Goal: Information Seeking & Learning: Check status

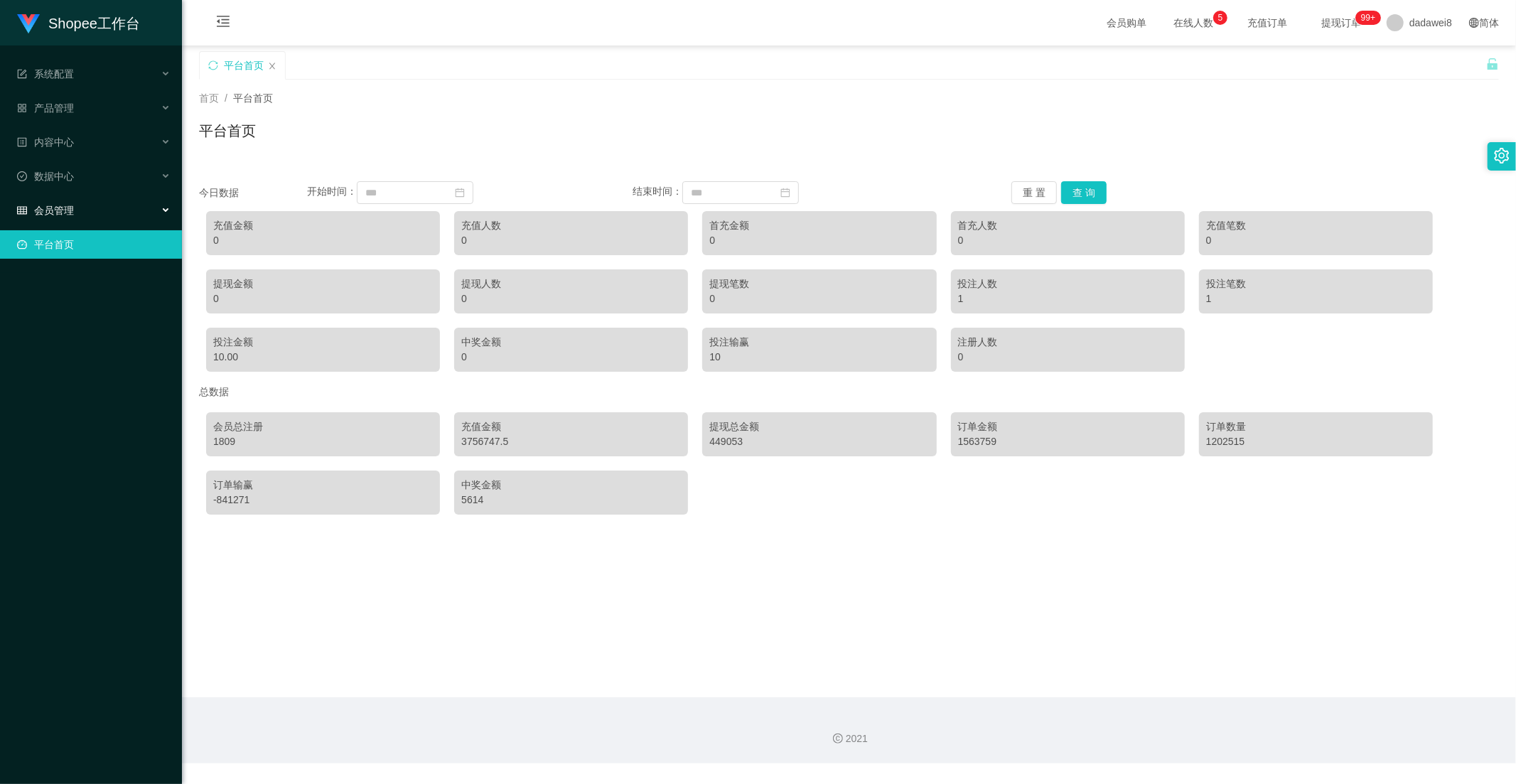
click at [89, 204] on div "会员管理" at bounding box center [91, 210] width 182 height 29
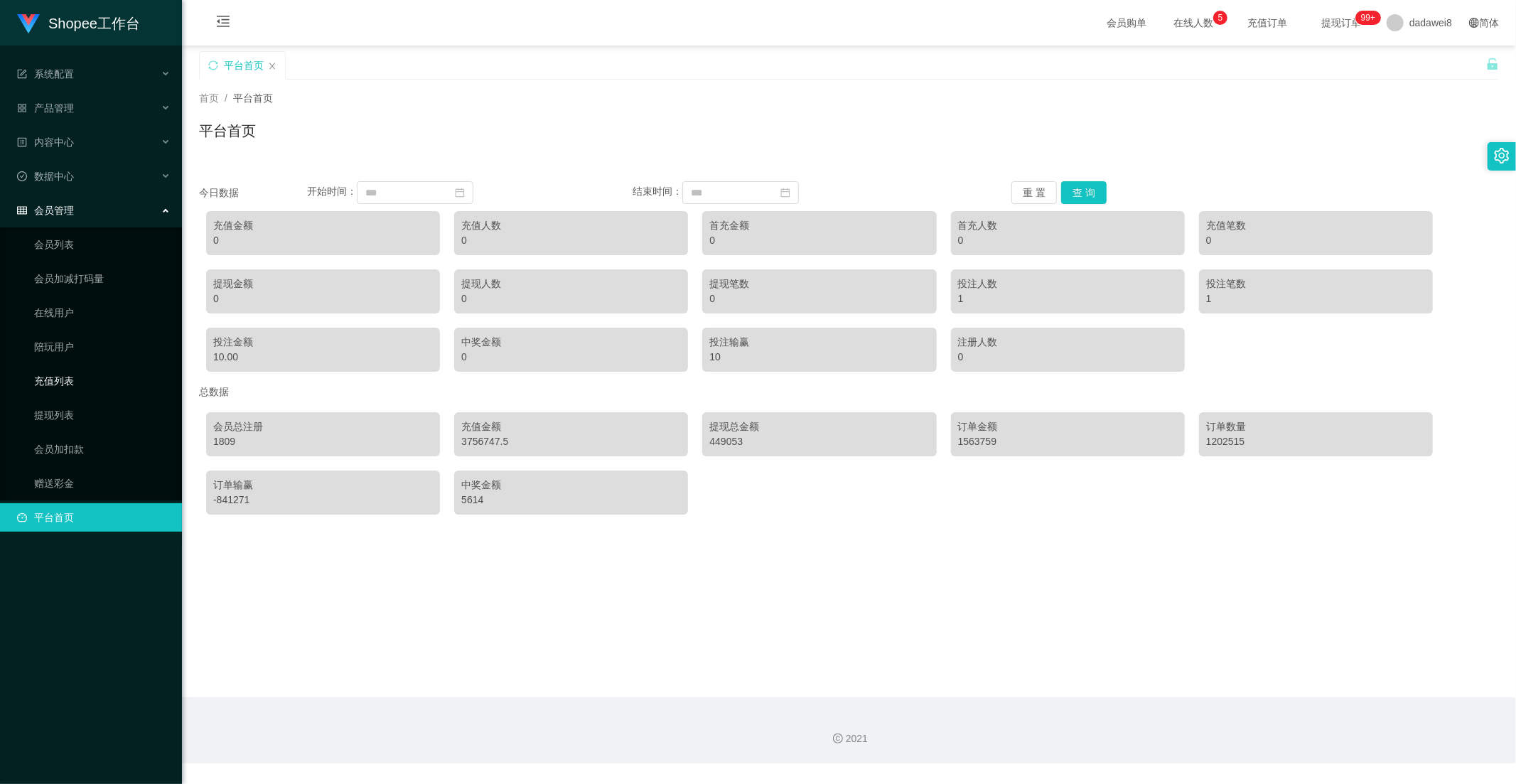
click at [85, 386] on link "充值列表" at bounding box center [102, 380] width 137 height 29
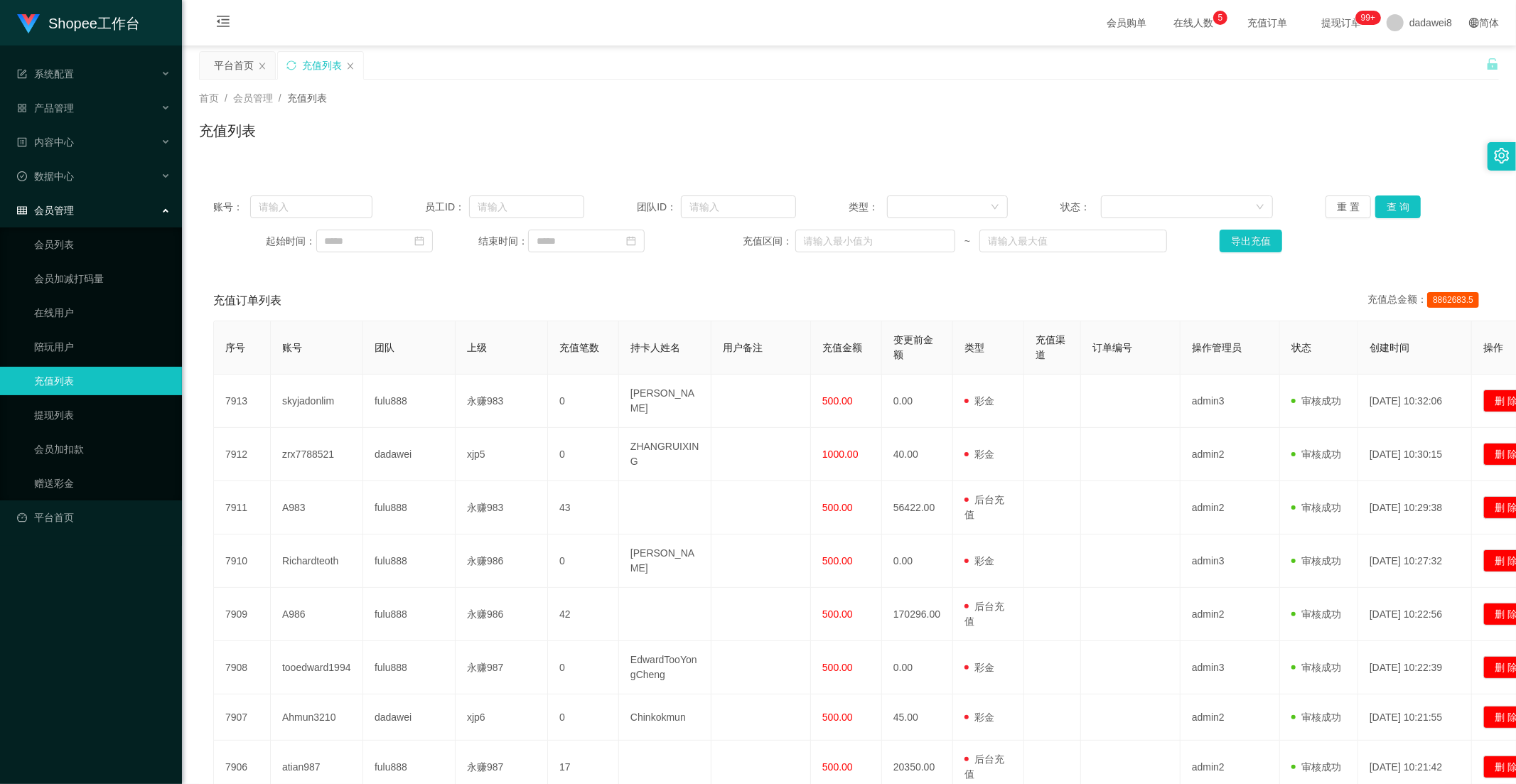
scroll to position [207, 0]
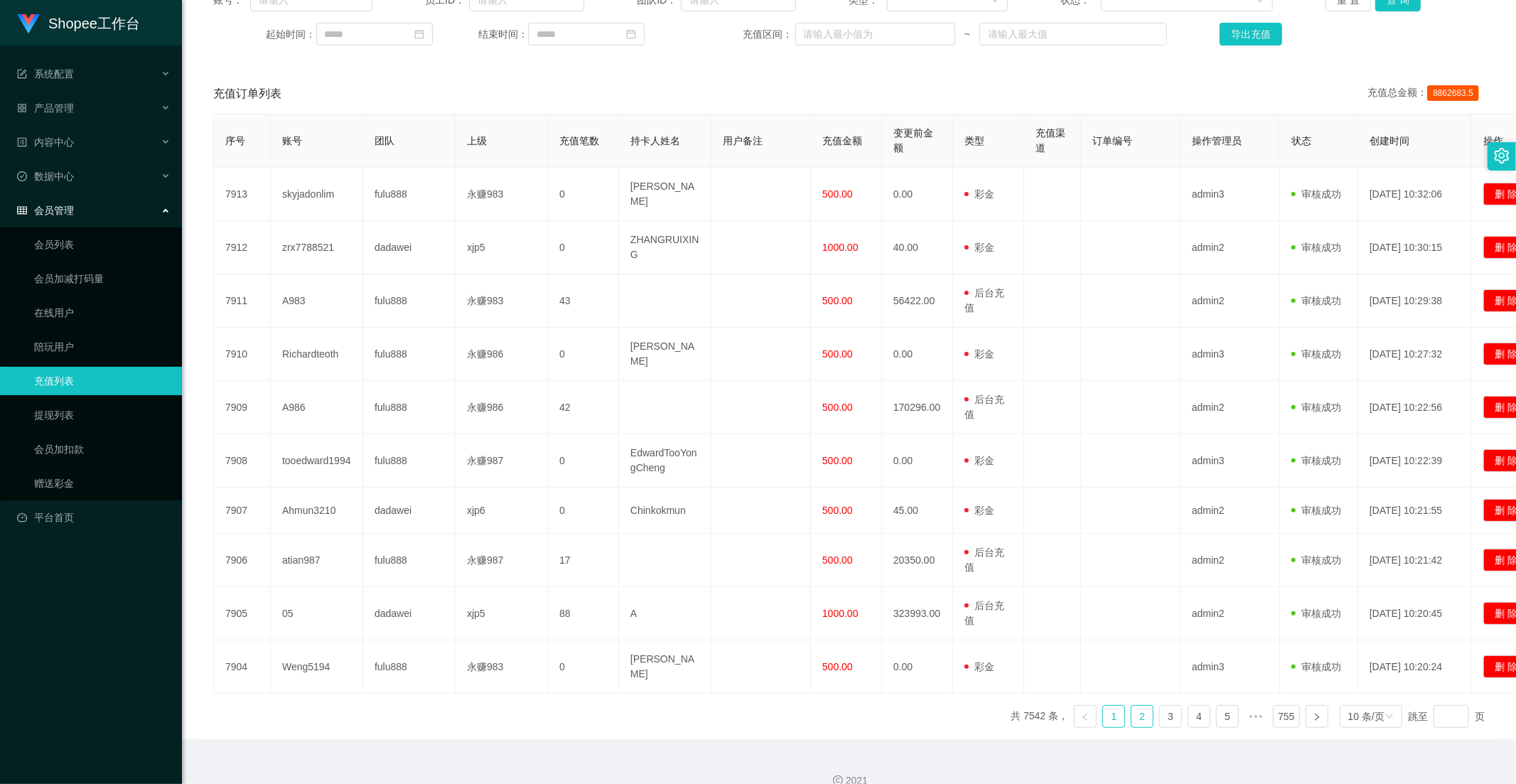
click at [1142, 706] on link "2" at bounding box center [1142, 716] width 21 height 21
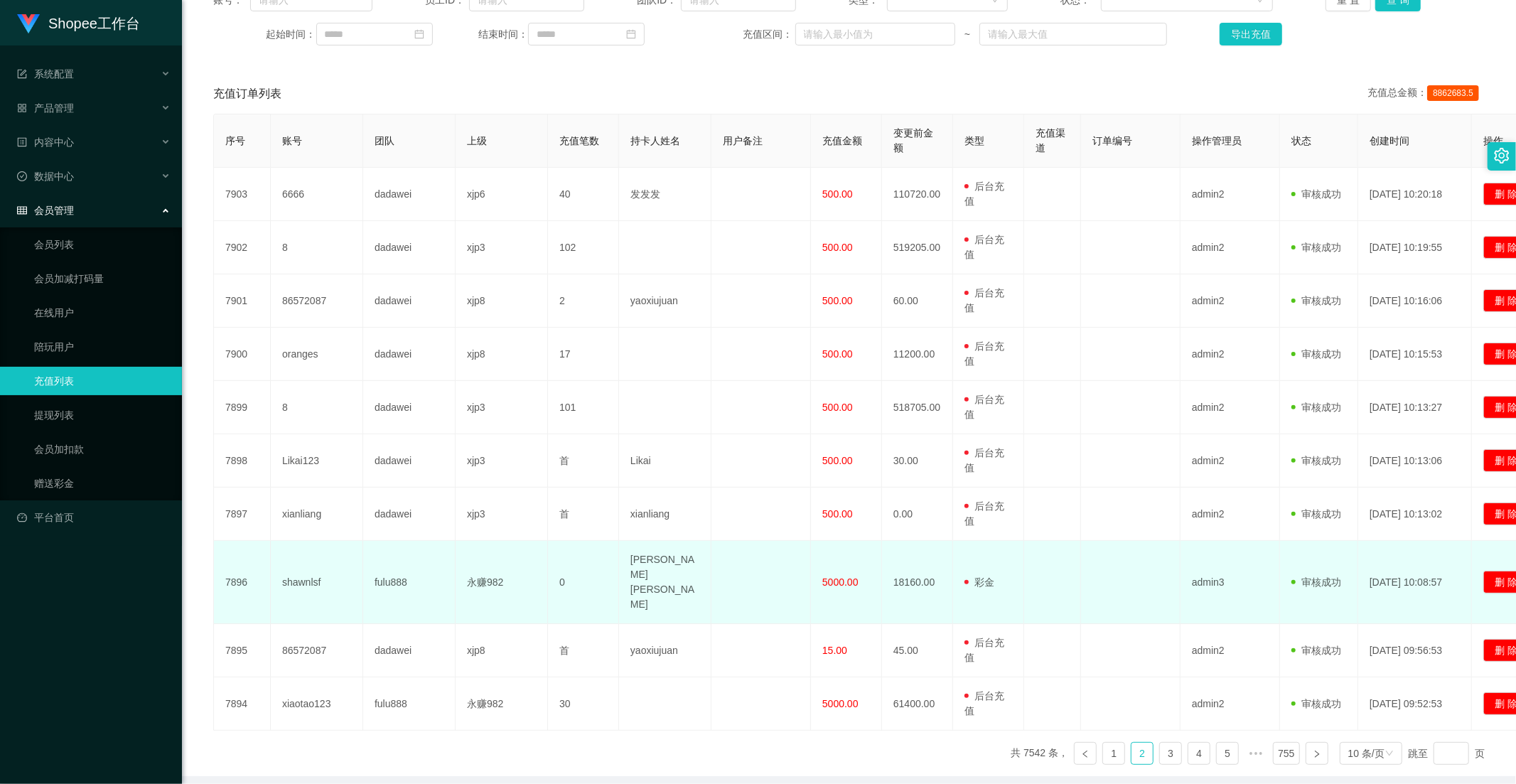
click at [833, 576] on span "5000.00" at bounding box center [841, 582] width 36 height 11
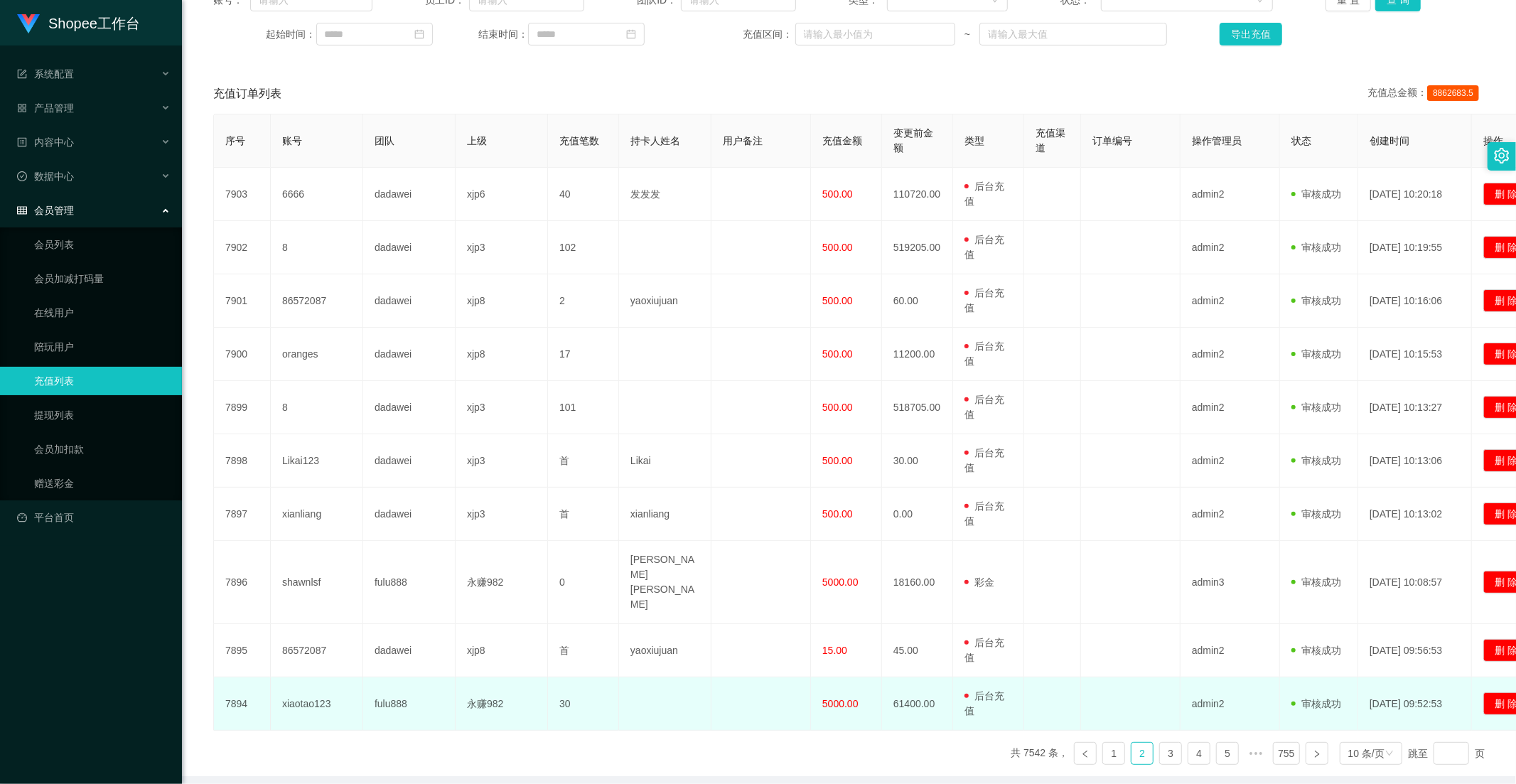
click at [844, 697] on span "5000.00" at bounding box center [841, 703] width 36 height 11
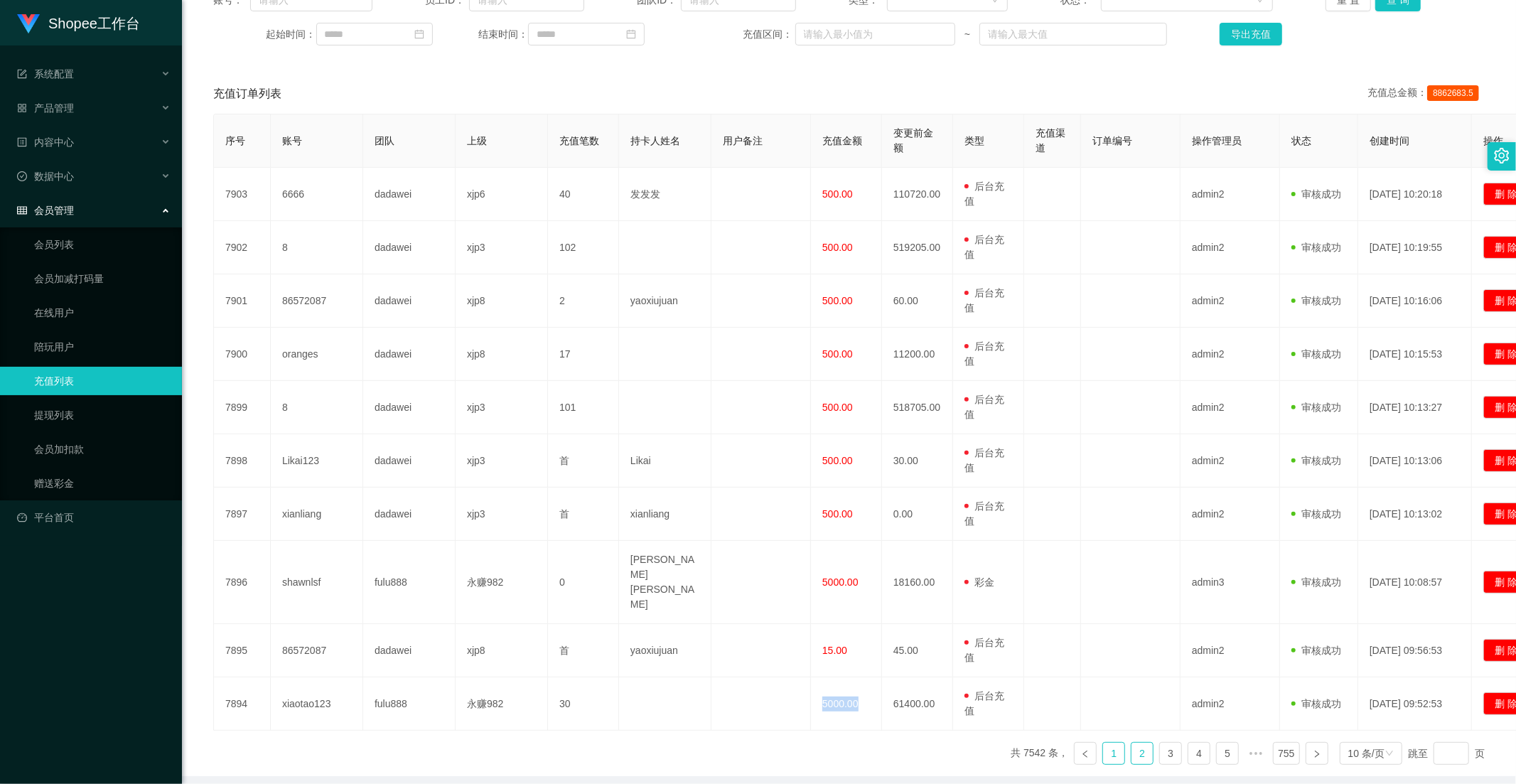
click at [1104, 742] on link "1" at bounding box center [1114, 753] width 21 height 21
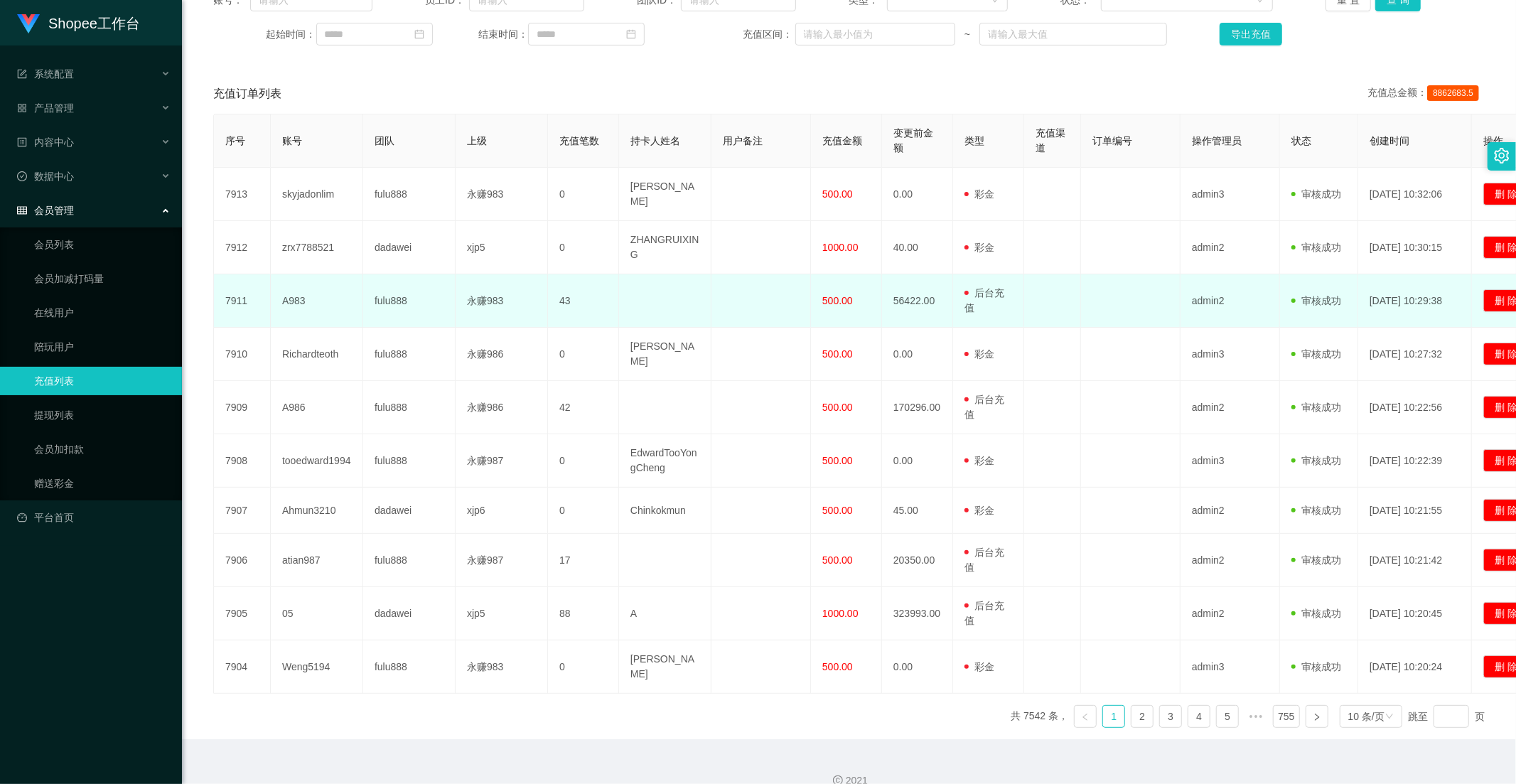
click at [843, 295] on span "500.00" at bounding box center [837, 301] width 30 height 11
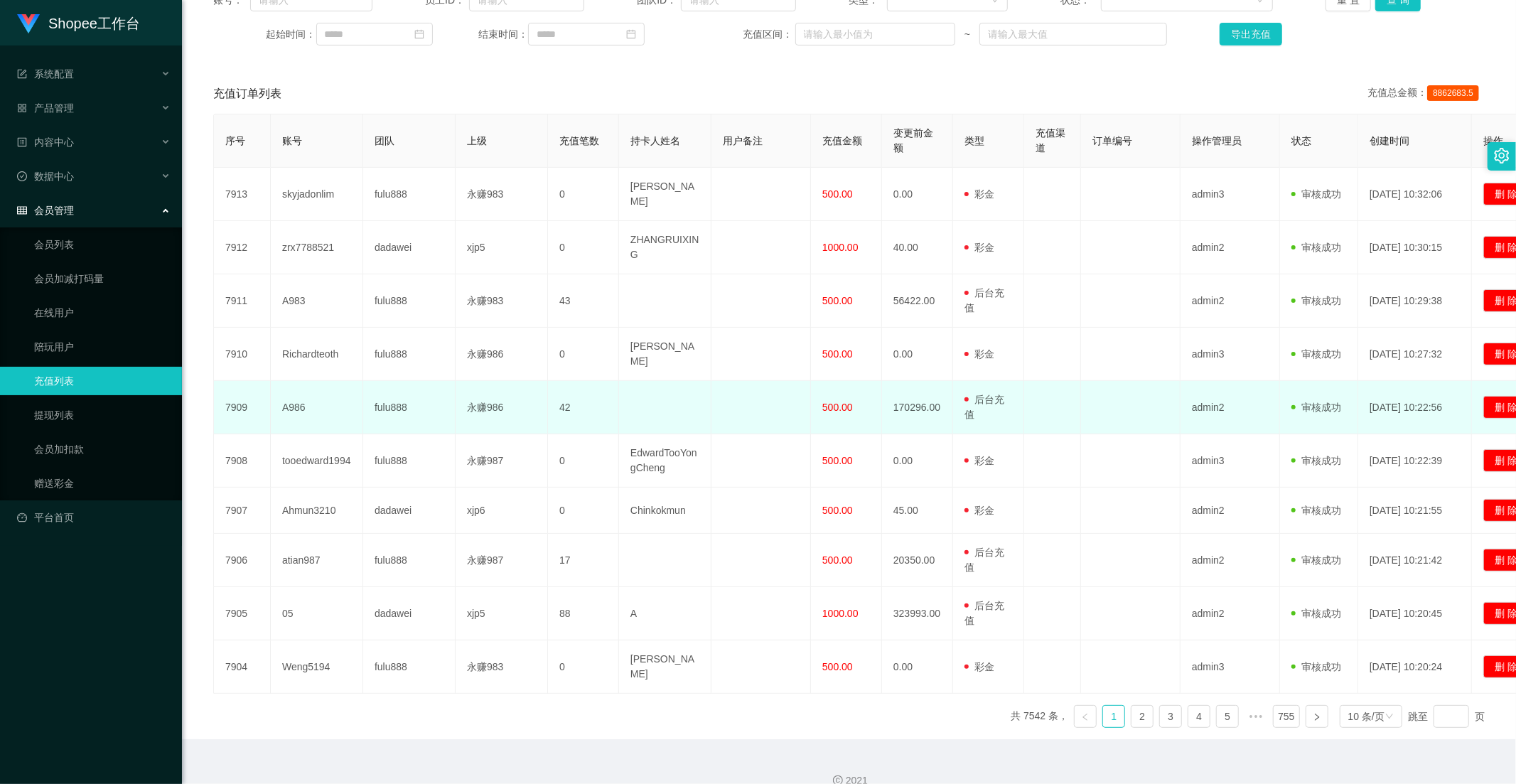
click at [841, 401] on span "500.00" at bounding box center [837, 407] width 30 height 11
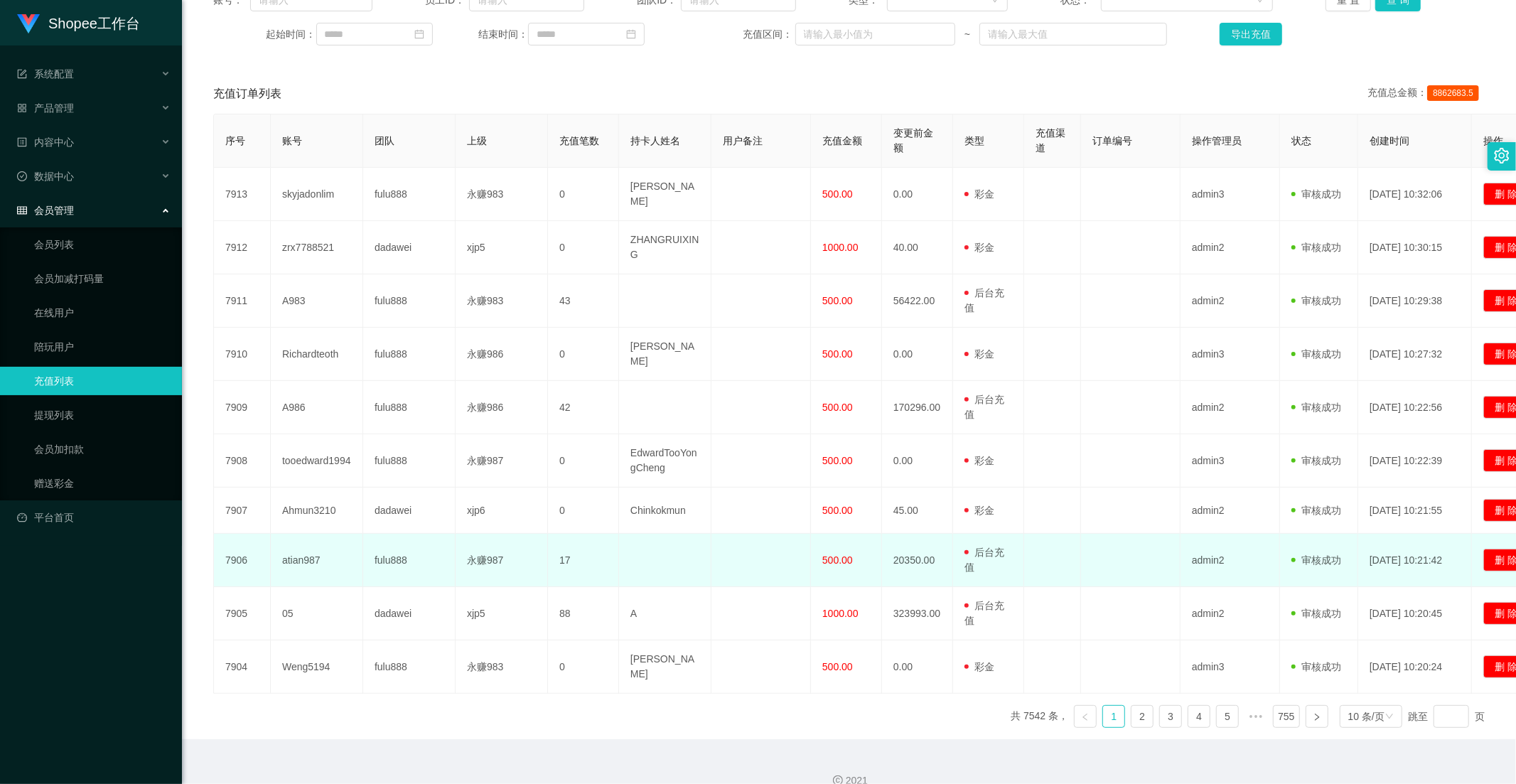
click at [851, 534] on td "500.00" at bounding box center [846, 560] width 71 height 53
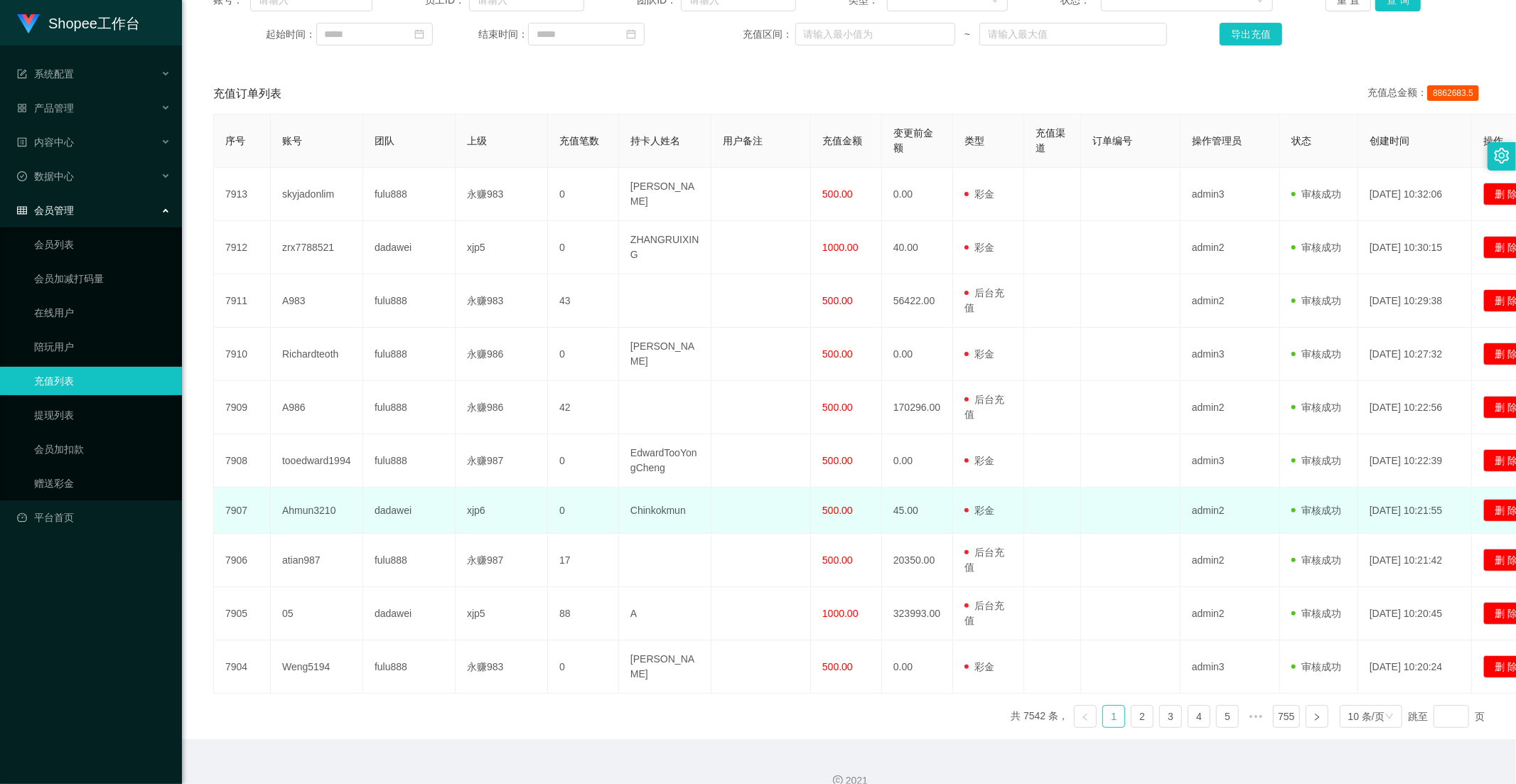
click at [841, 504] on td "500.00" at bounding box center [846, 510] width 71 height 46
click at [840, 504] on td "500.00" at bounding box center [846, 510] width 71 height 46
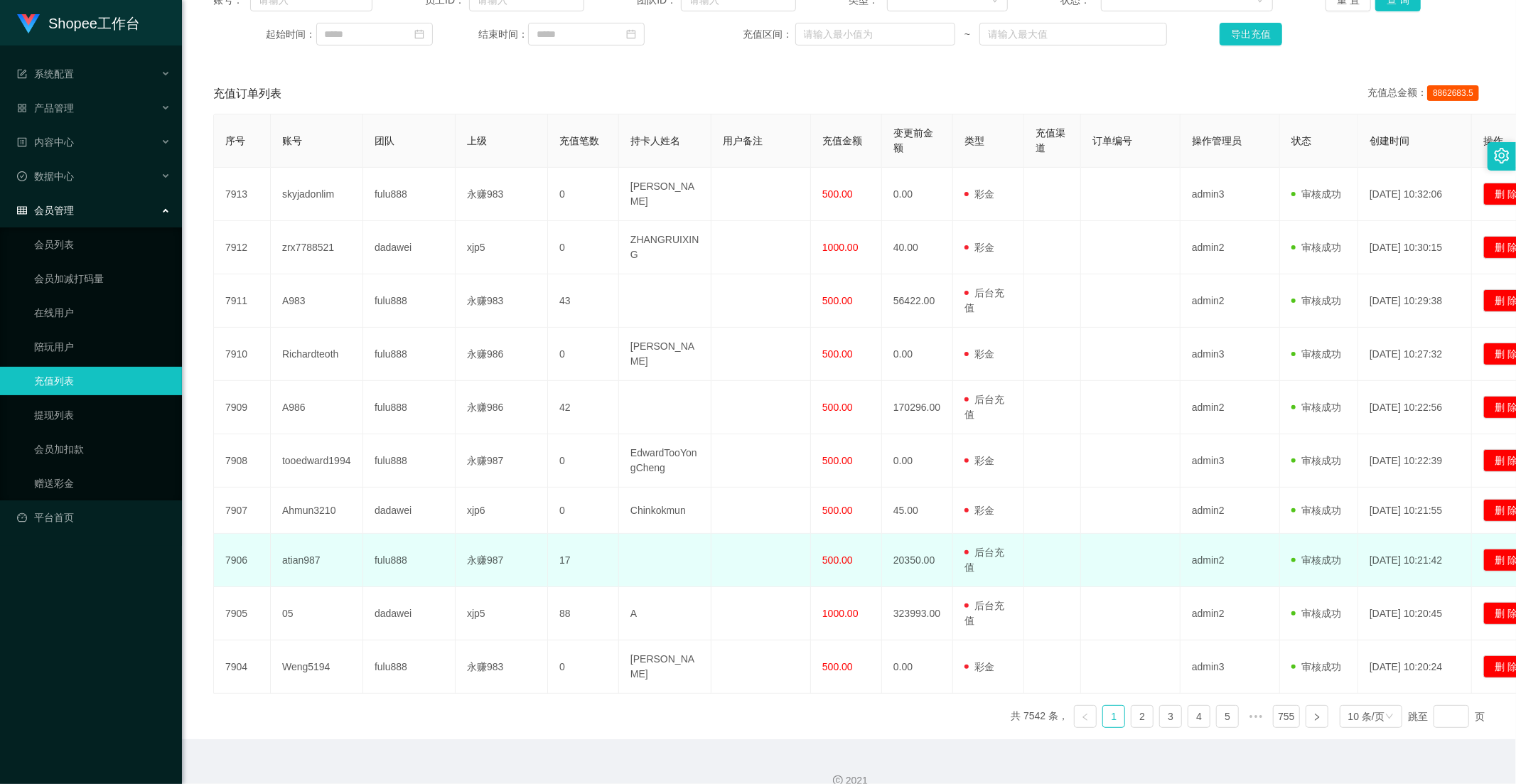
click at [830, 558] on td "500.00" at bounding box center [846, 560] width 71 height 53
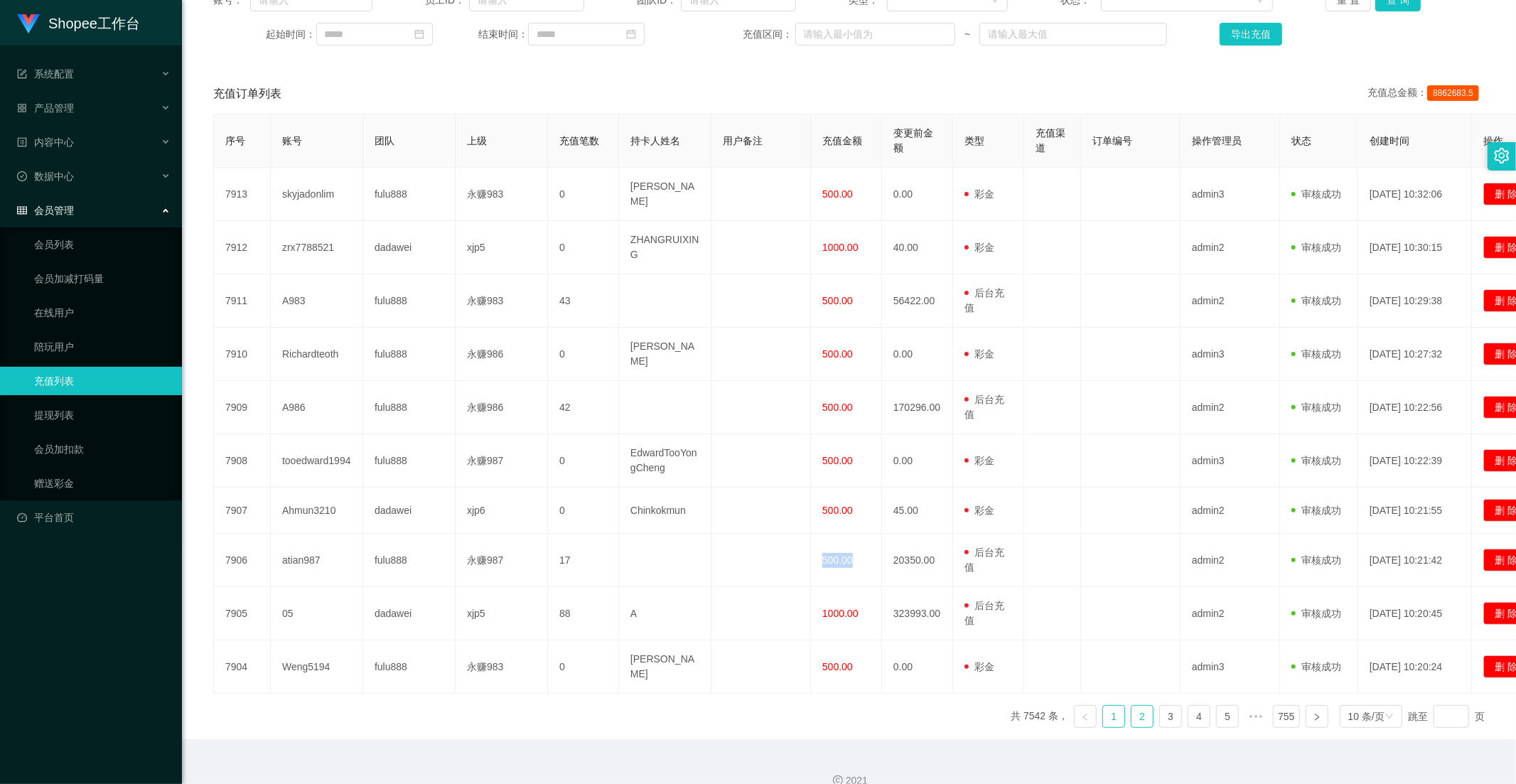
click at [1132, 706] on link "2" at bounding box center [1142, 716] width 21 height 21
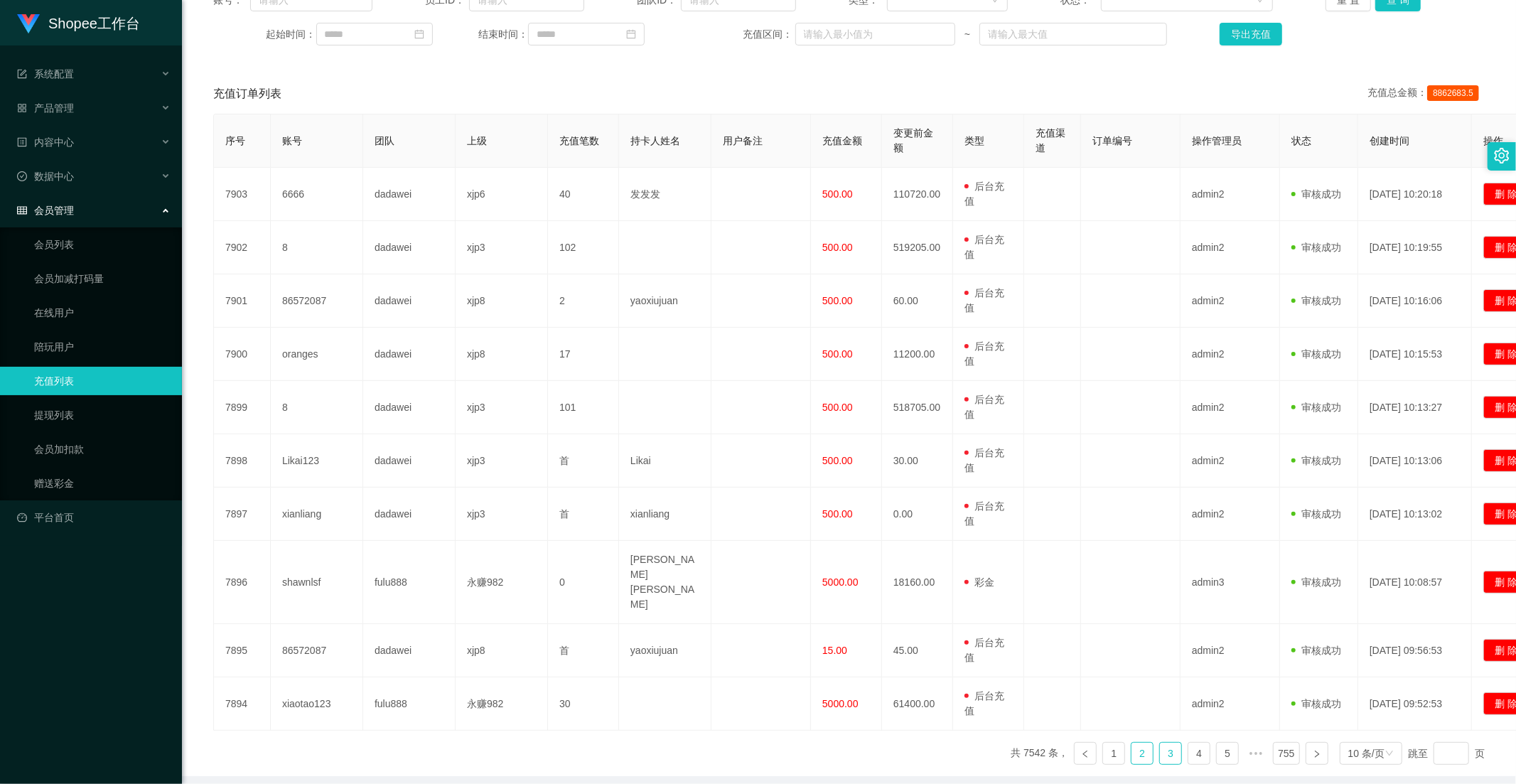
click at [1159, 742] on link "3" at bounding box center [1170, 753] width 21 height 21
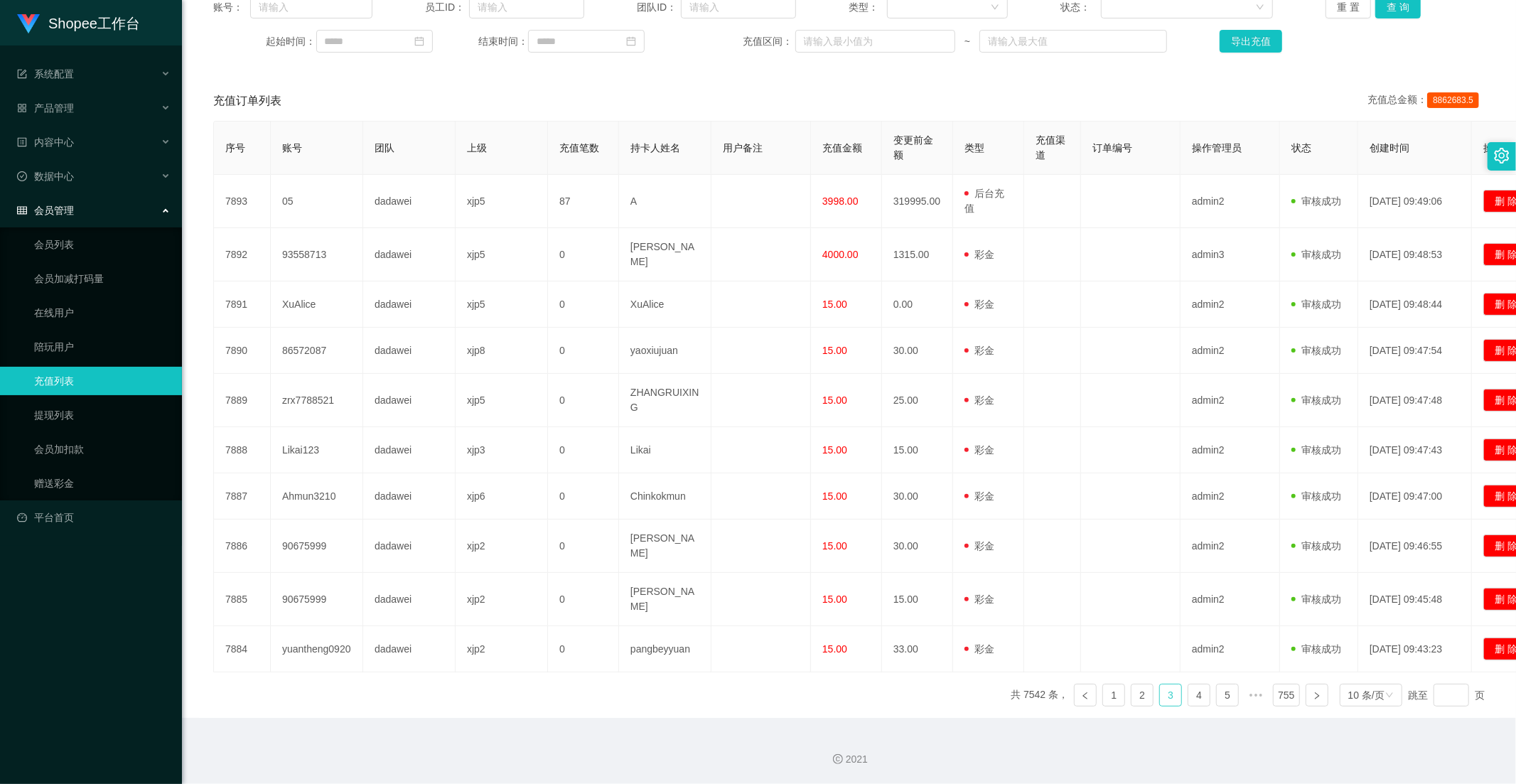
scroll to position [178, 0]
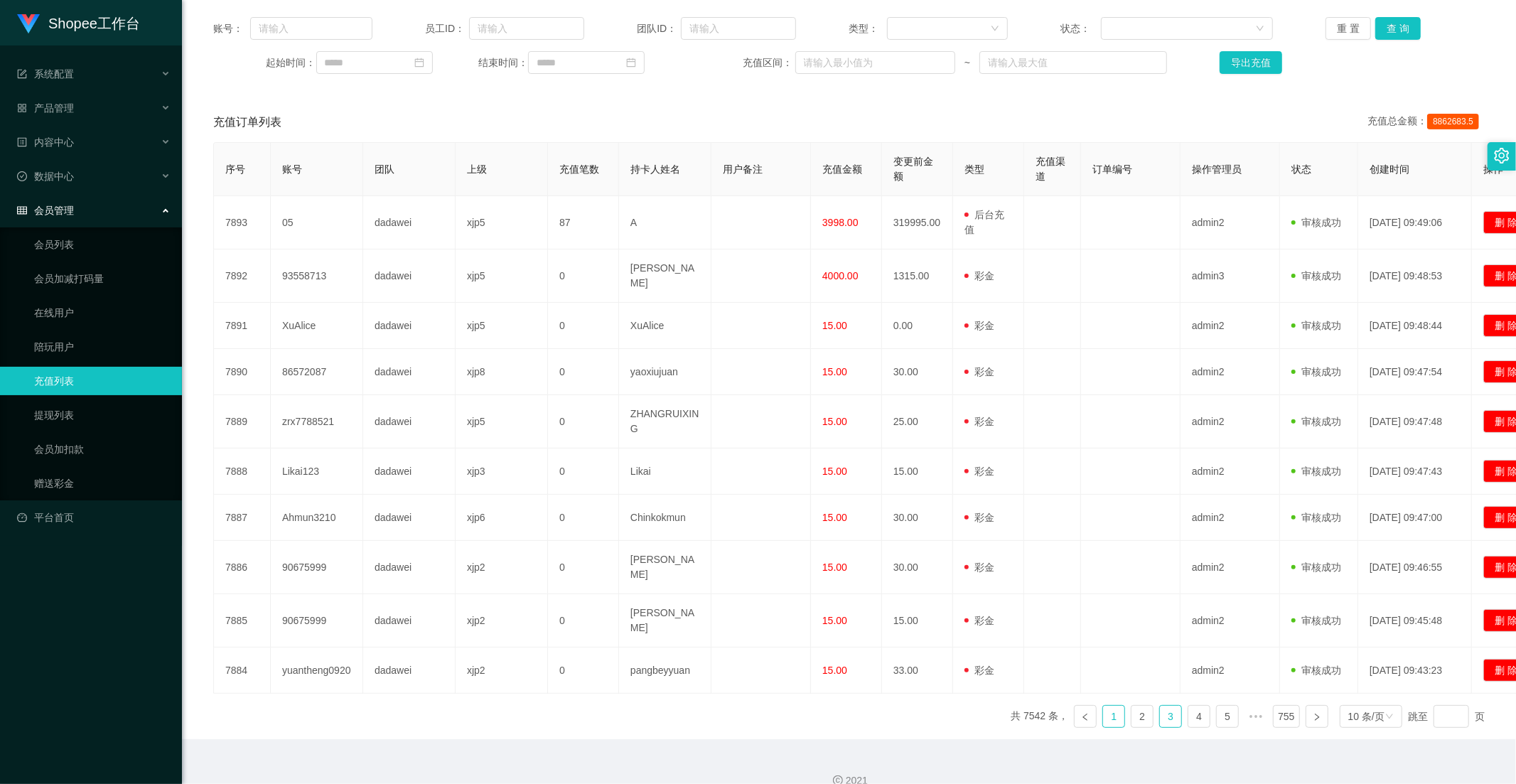
click at [1107, 706] on link "1" at bounding box center [1114, 716] width 21 height 21
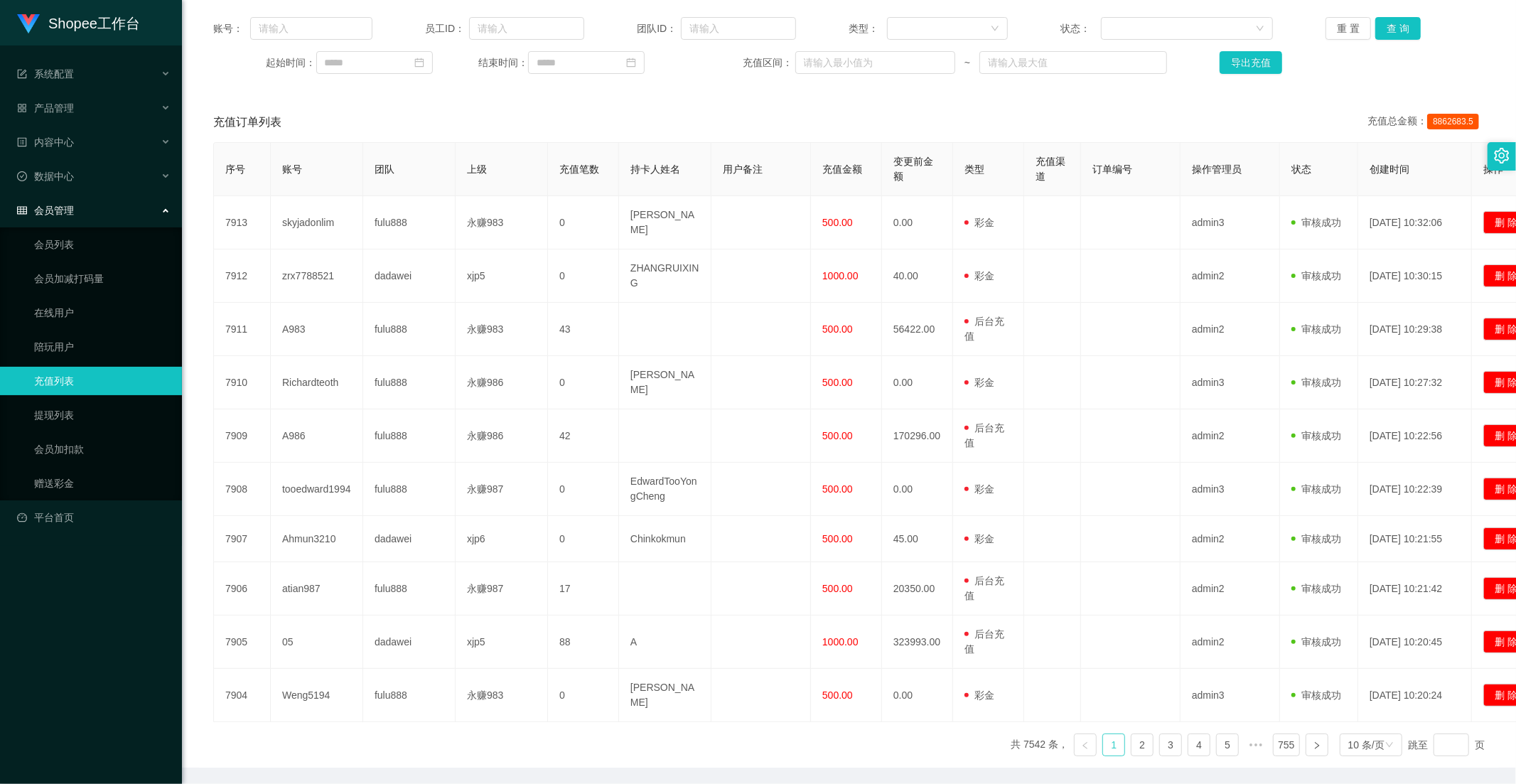
scroll to position [20, 0]
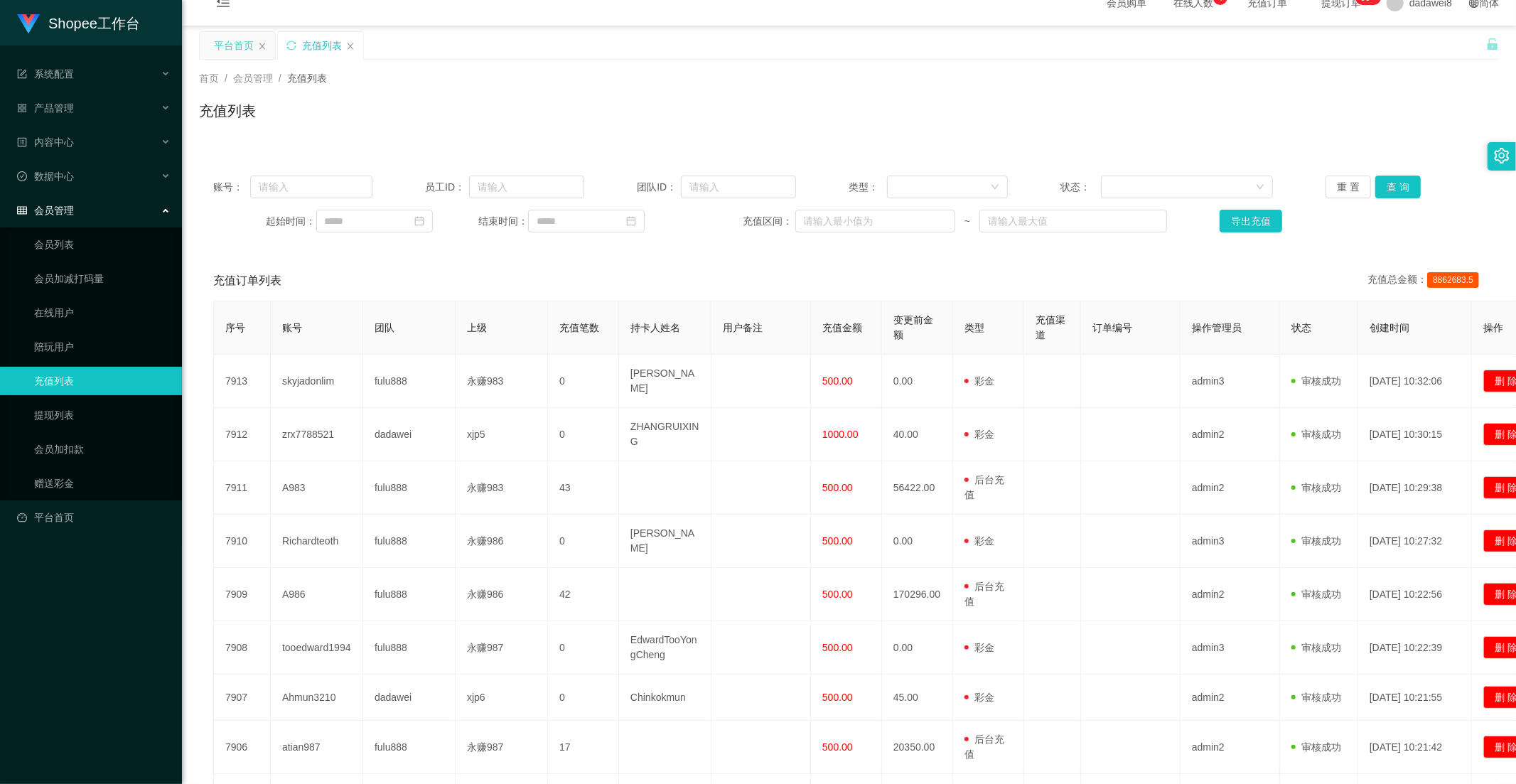
click at [233, 52] on div "平台首页" at bounding box center [234, 45] width 40 height 27
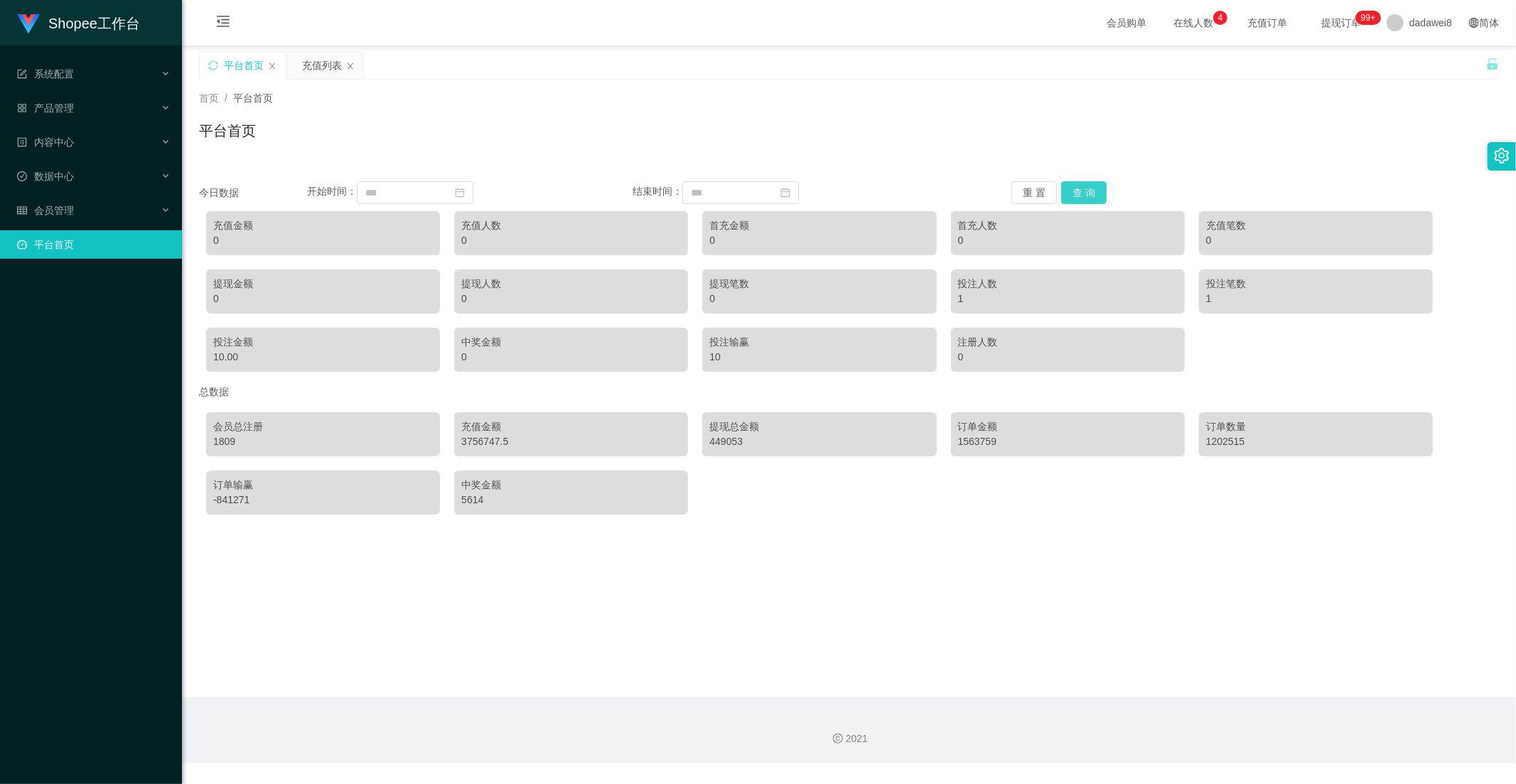
click at [1085, 196] on button "查 询" at bounding box center [1084, 193] width 46 height 23
click at [67, 178] on span "数据中心" at bounding box center [46, 177] width 57 height 11
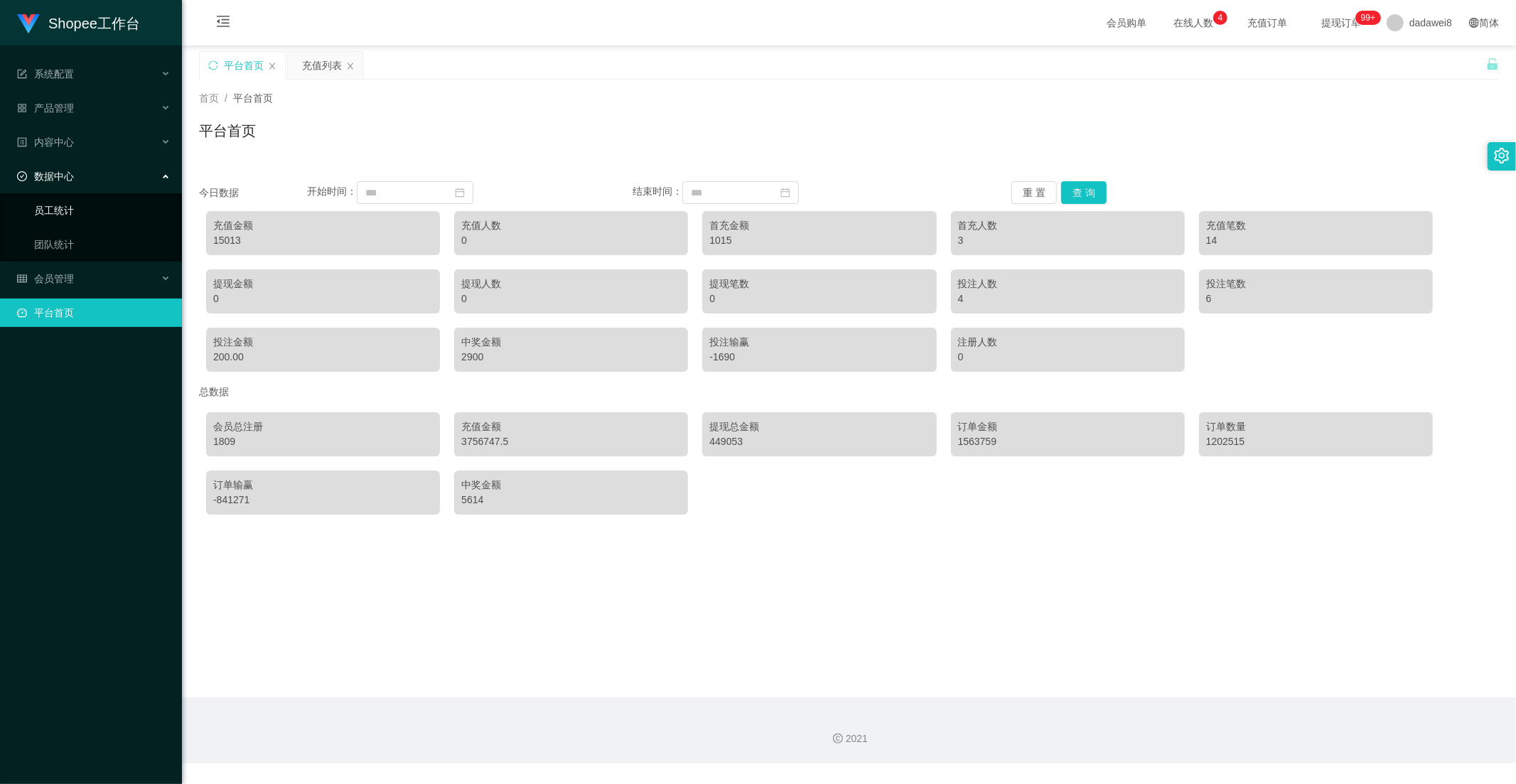
click at [61, 209] on link "员工统计" at bounding box center [102, 210] width 137 height 29
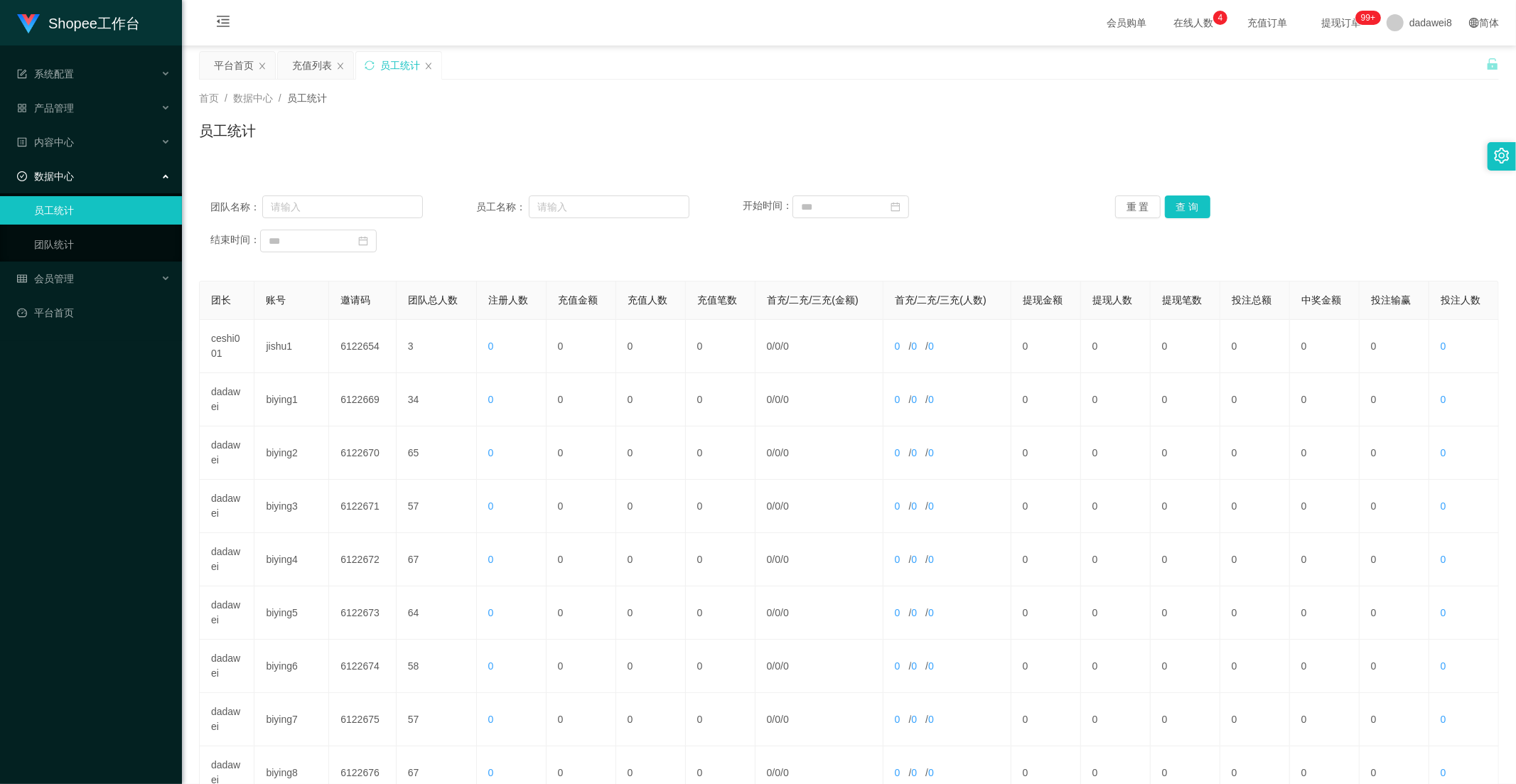
scroll to position [199, 0]
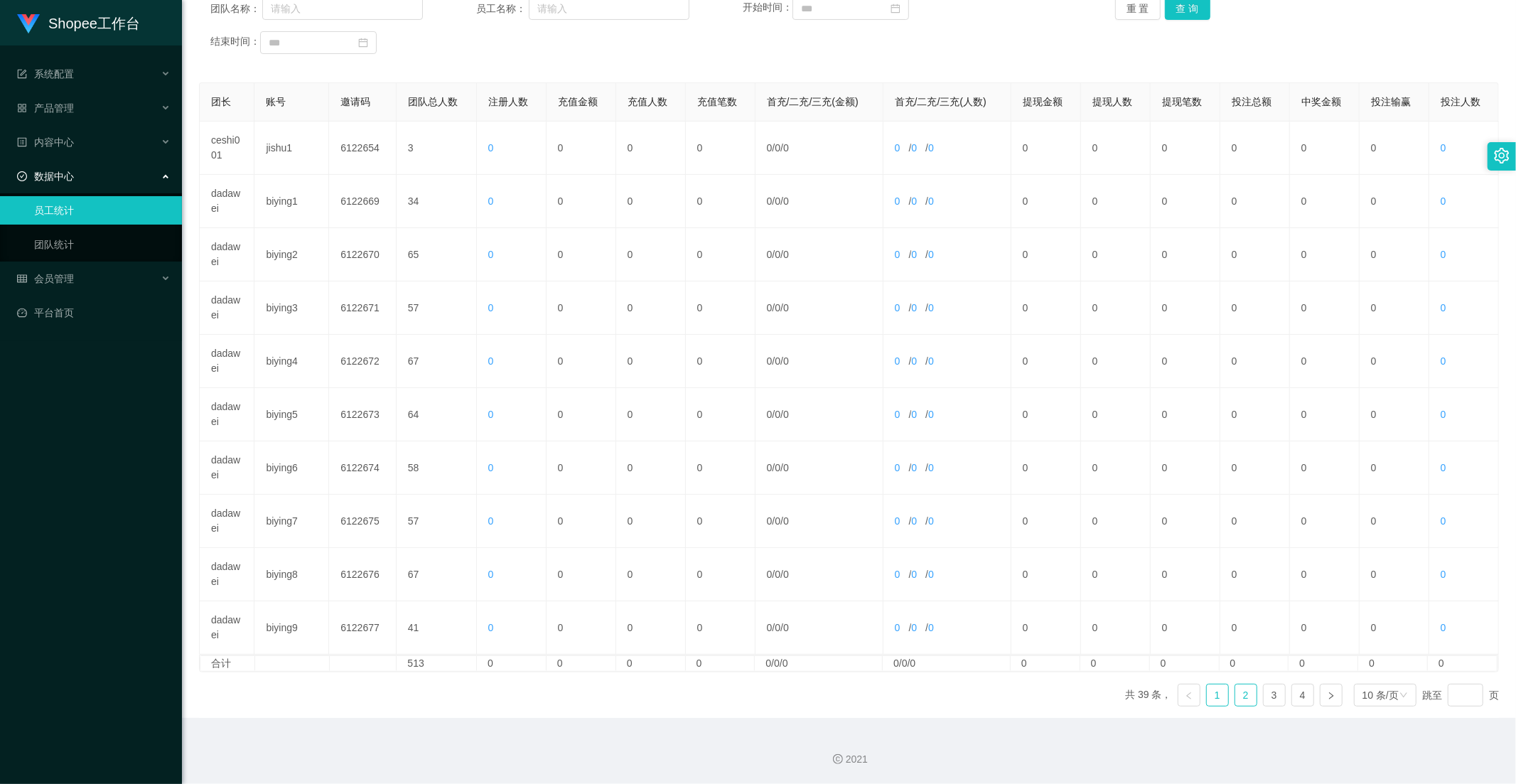
click at [1246, 698] on link "2" at bounding box center [1246, 695] width 21 height 21
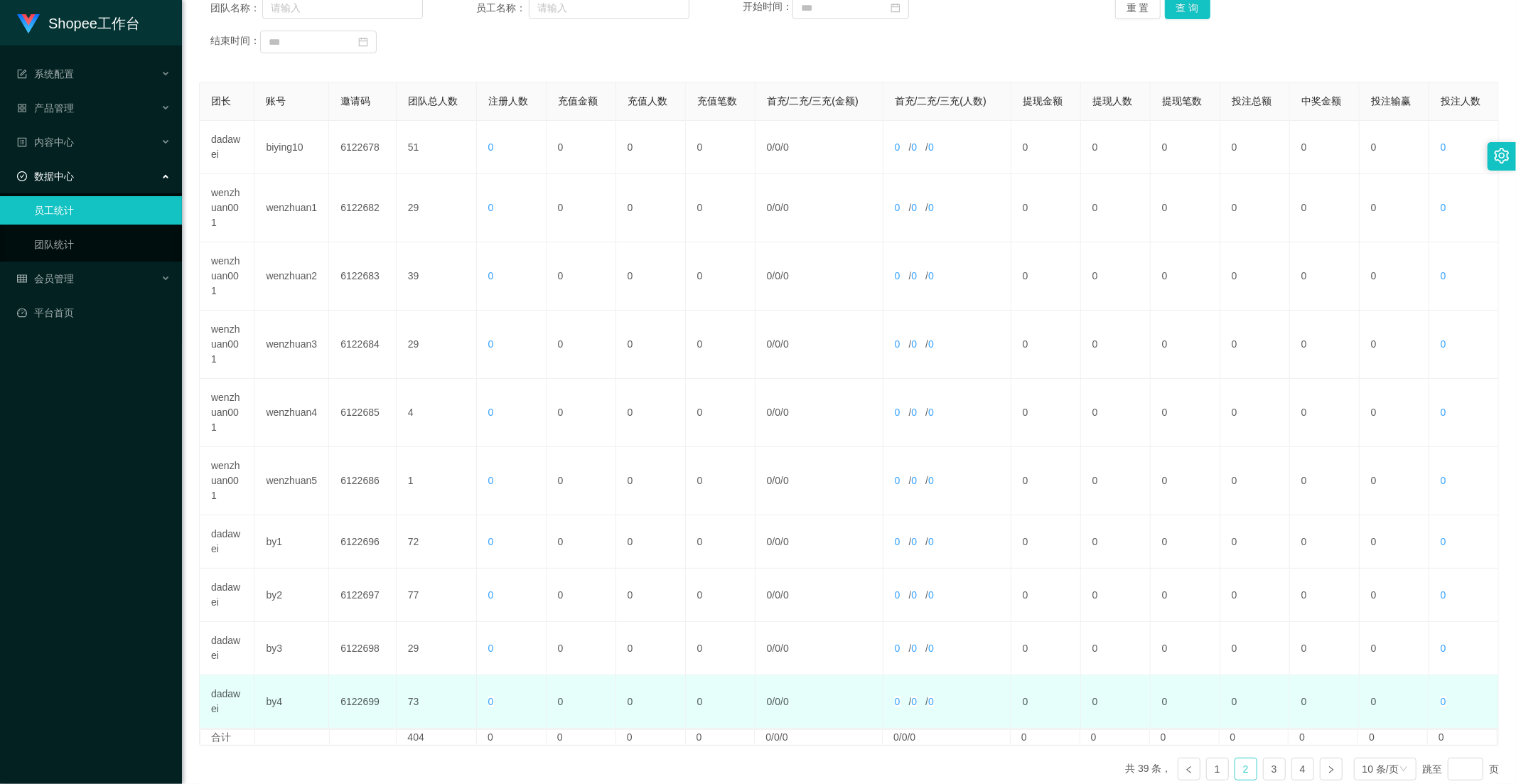
scroll to position [273, 0]
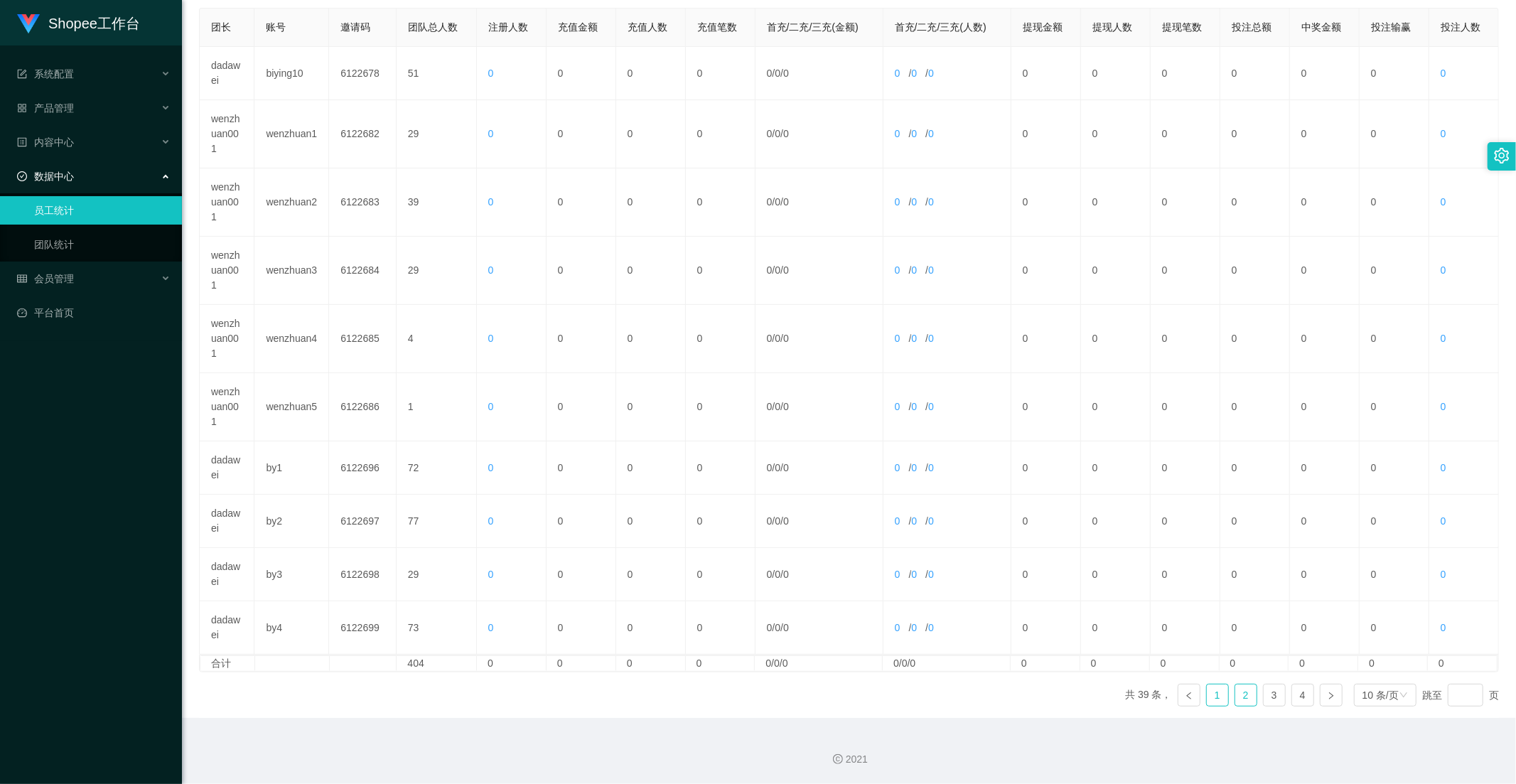
click at [1217, 704] on link "1" at bounding box center [1218, 695] width 21 height 21
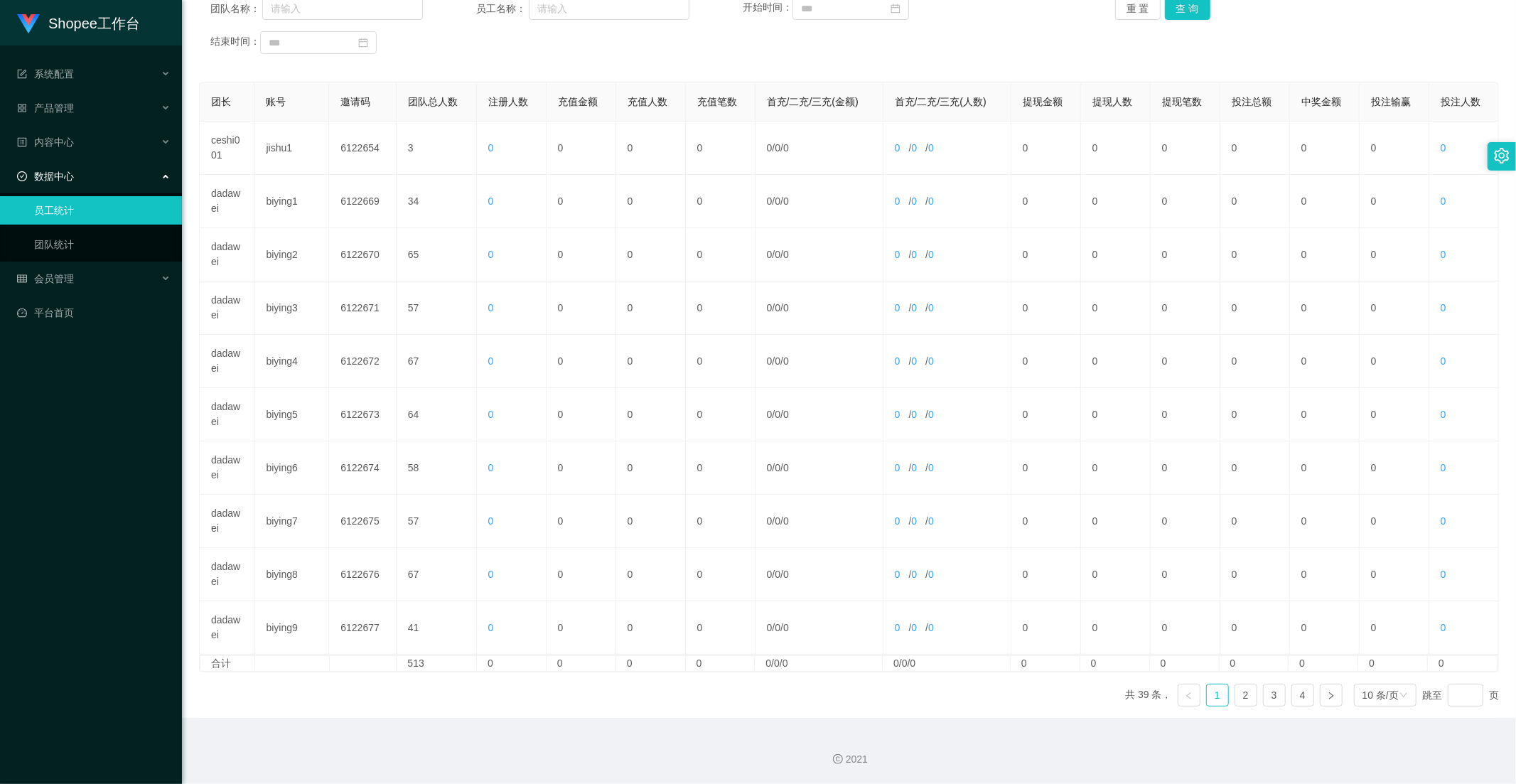
scroll to position [41, 0]
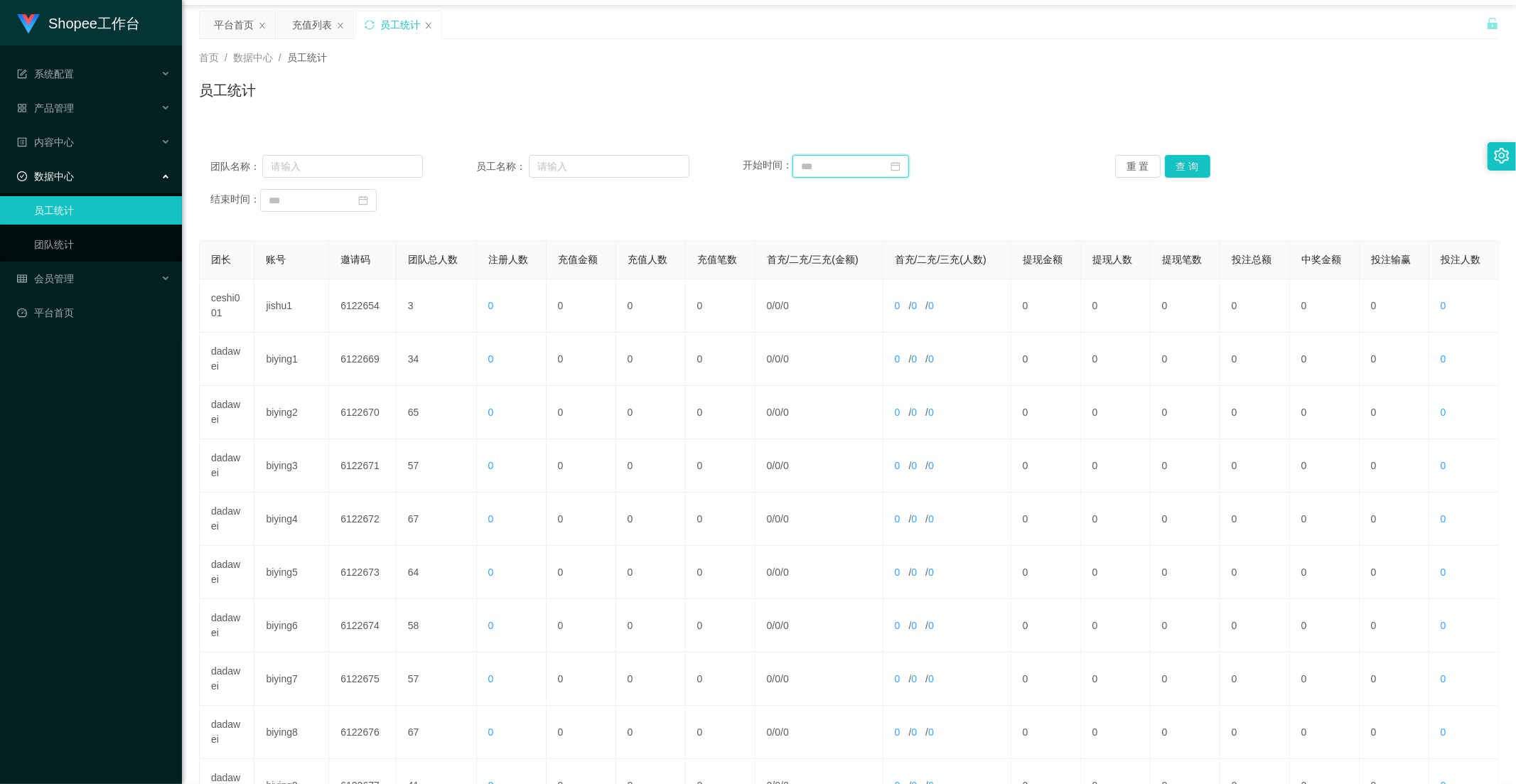
click at [825, 166] on input at bounding box center [850, 166] width 117 height 23
click at [913, 236] on div "1" at bounding box center [913, 244] width 17 height 17
type input "**********"
click at [410, 361] on div "30" at bounding box center [410, 363] width 17 height 17
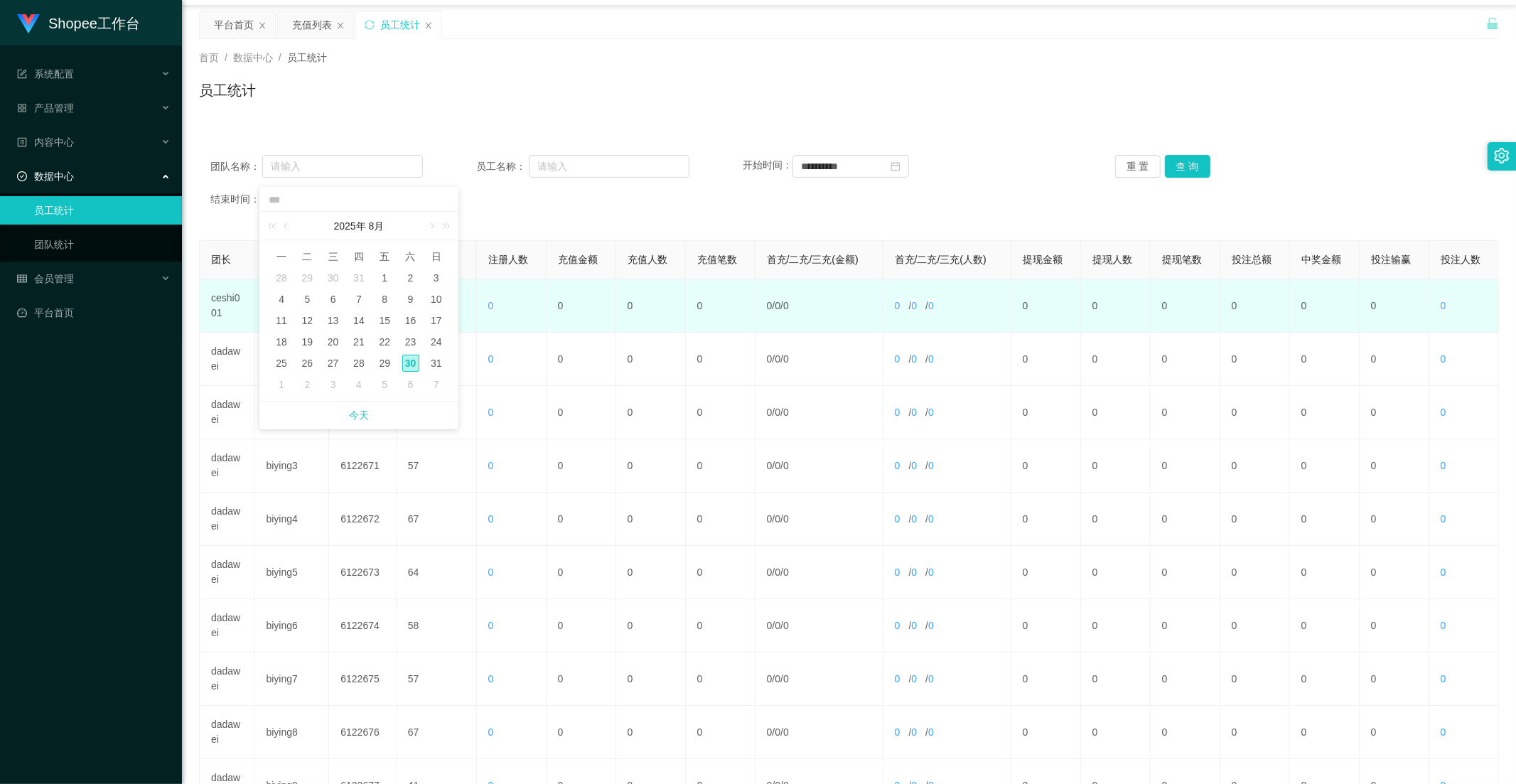
type input "**********"
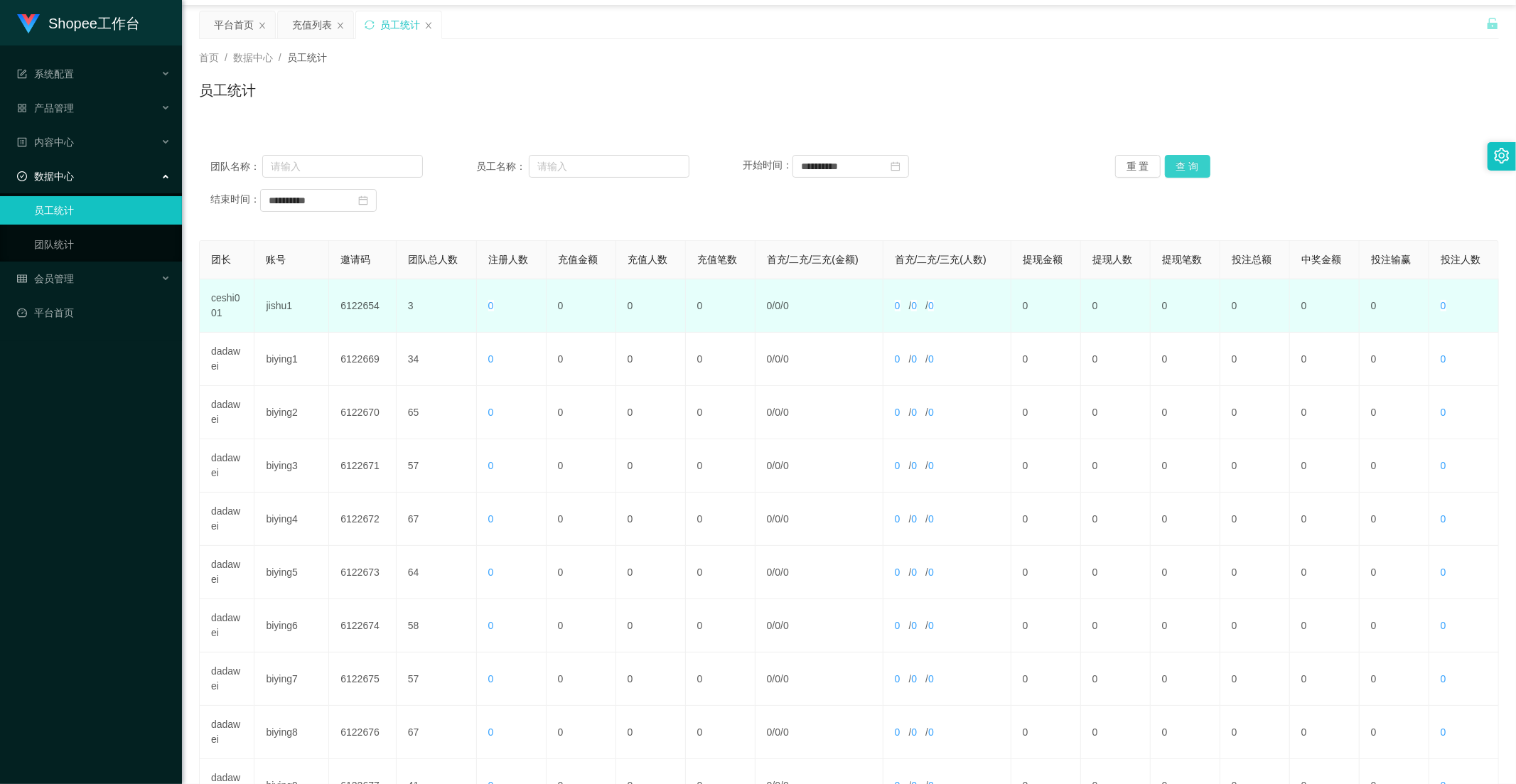
drag, startPoint x: 1174, startPoint y: 162, endPoint x: 1072, endPoint y: 321, distance: 188.9
click at [1174, 161] on button "查 询" at bounding box center [1187, 166] width 46 height 23
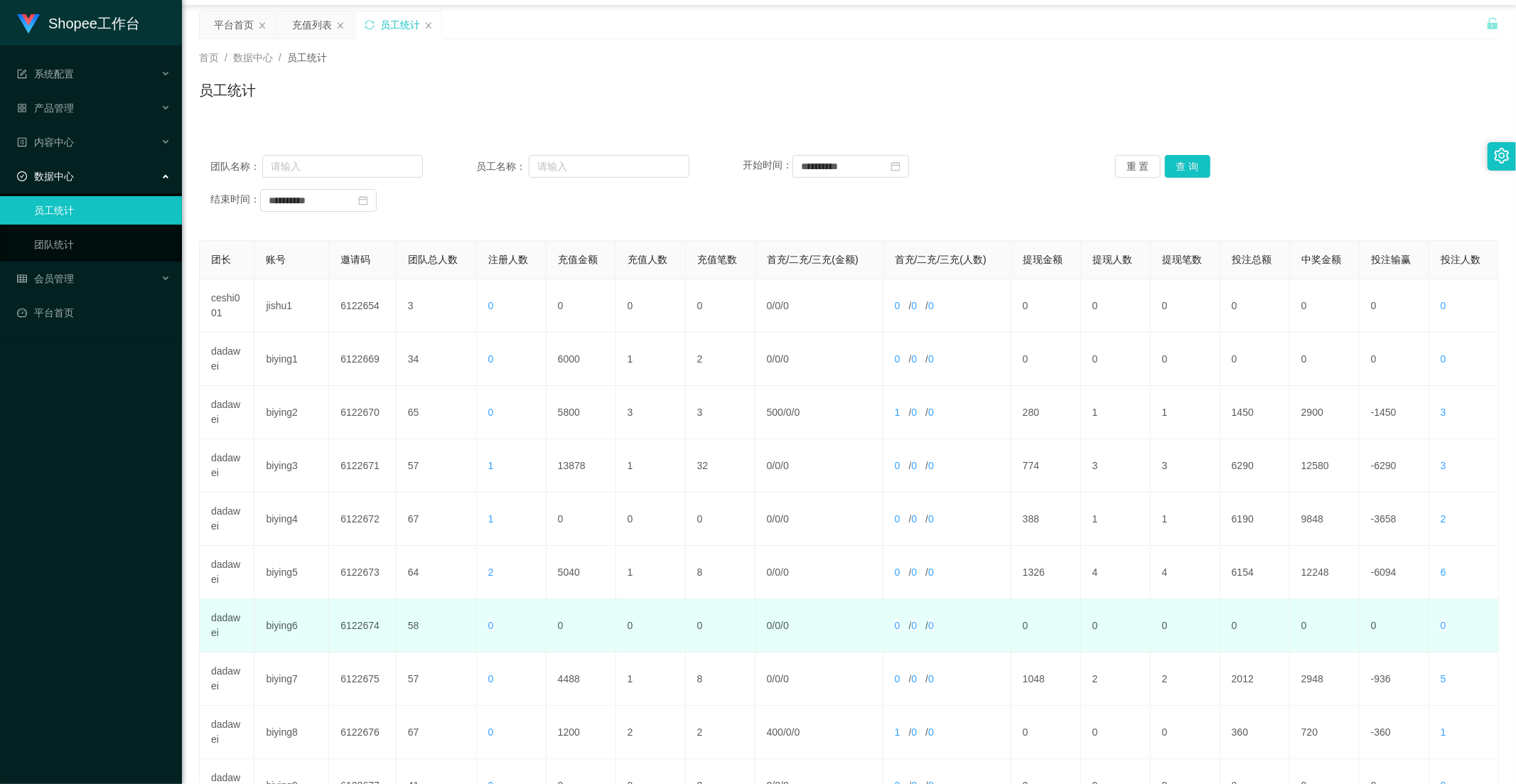
scroll to position [199, 0]
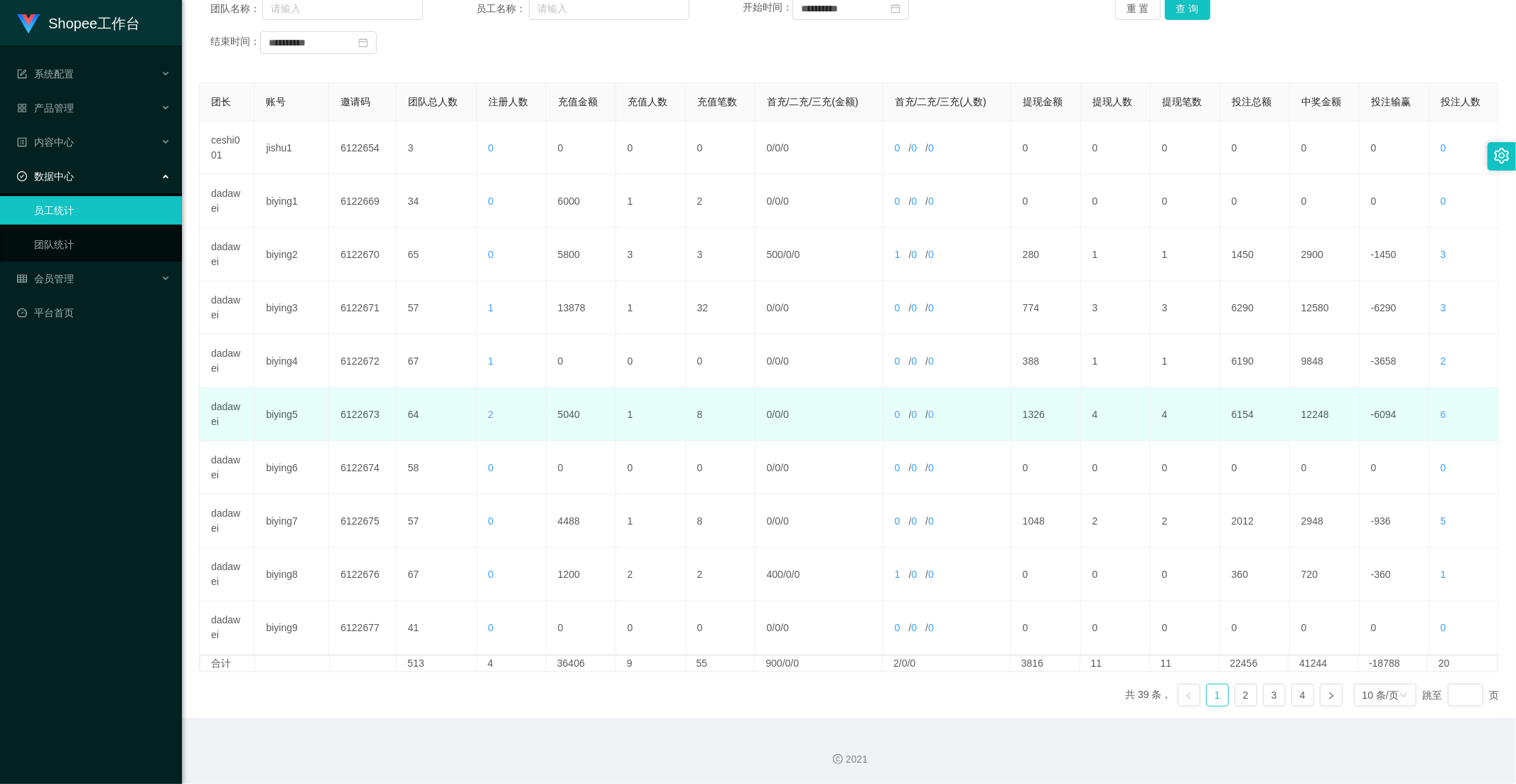
click at [571, 425] on td "5040" at bounding box center [581, 414] width 70 height 53
click at [571, 419] on td "5040" at bounding box center [581, 414] width 70 height 53
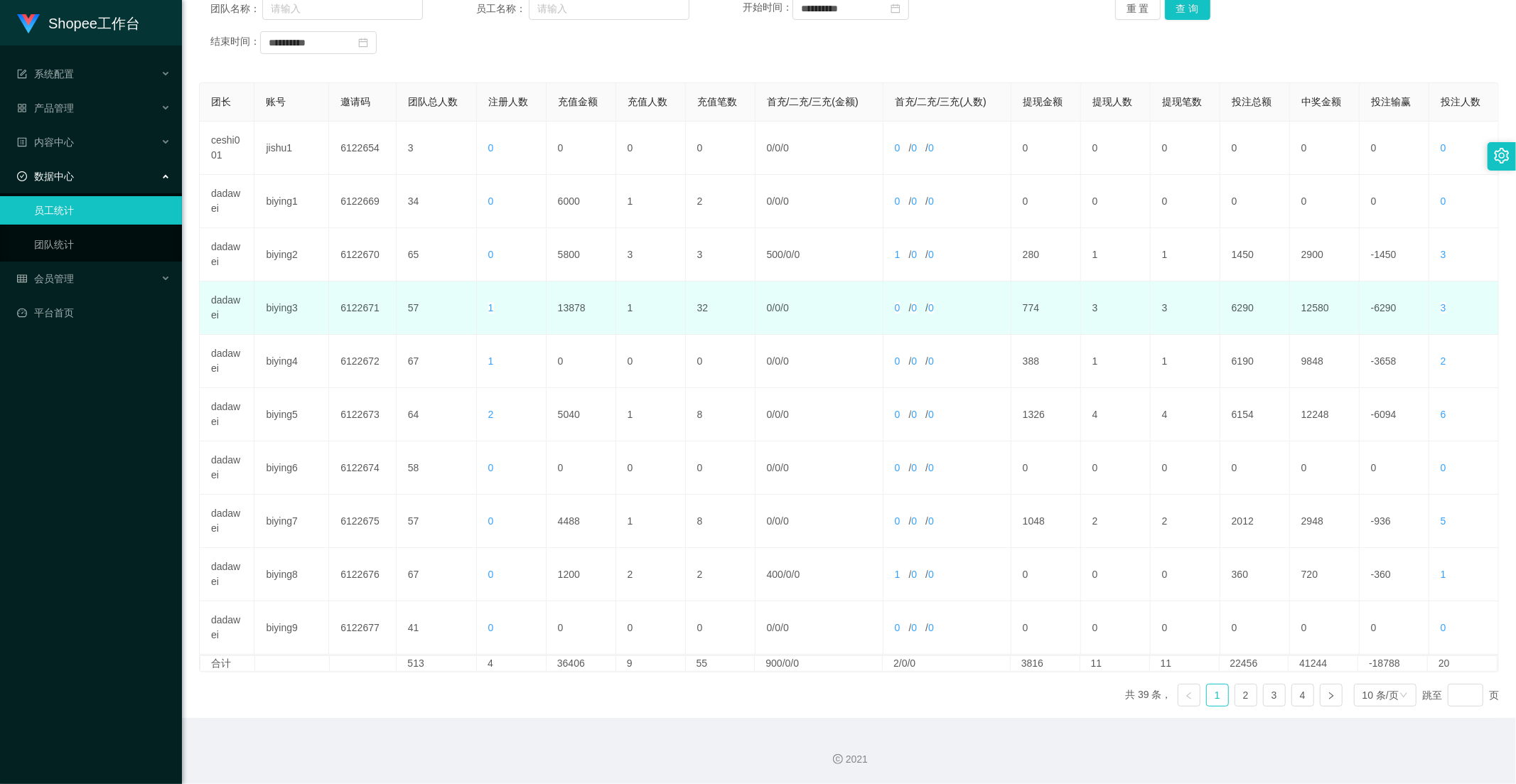
click at [568, 317] on td "13878" at bounding box center [581, 307] width 70 height 53
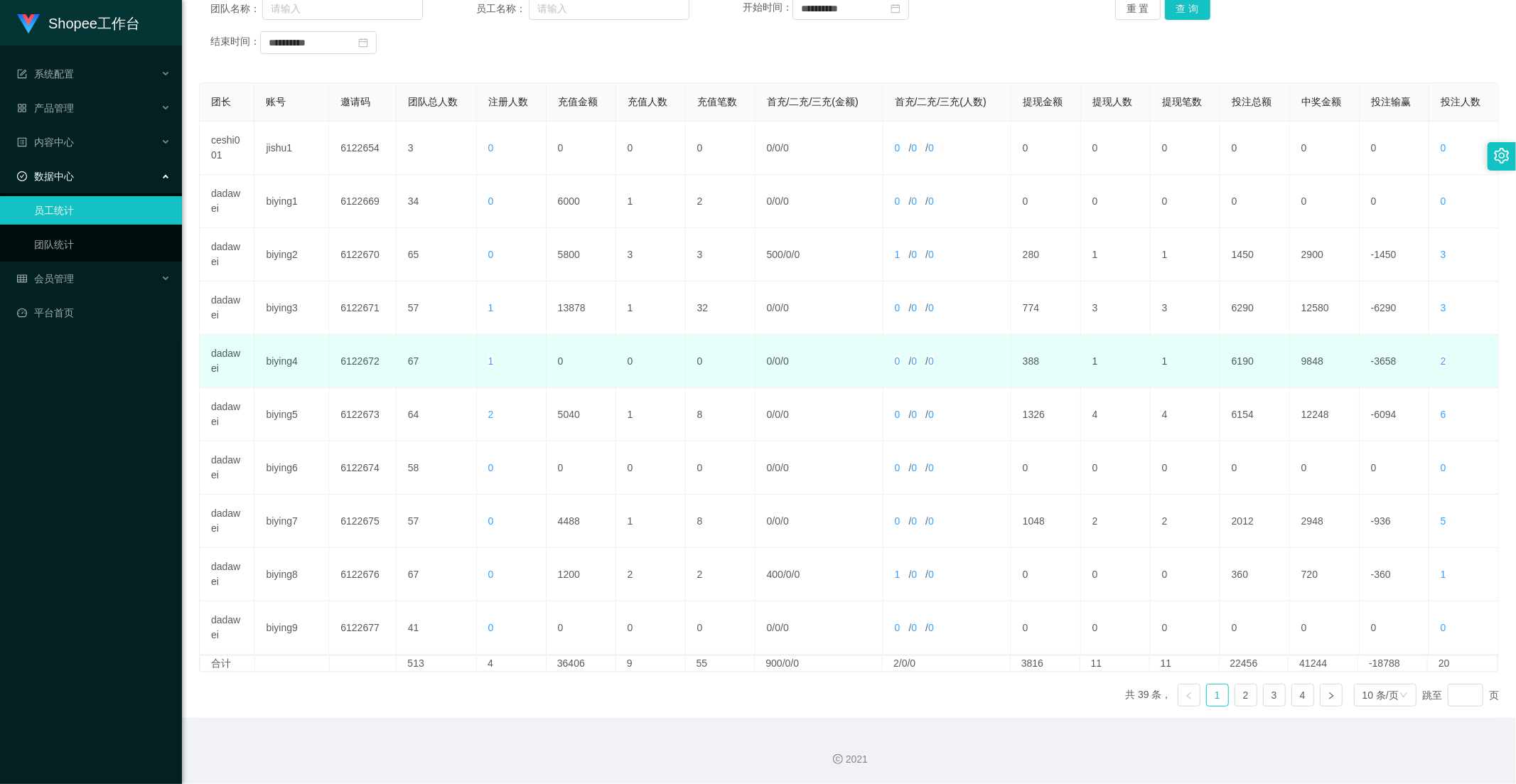
click at [600, 372] on td "0" at bounding box center [581, 361] width 70 height 53
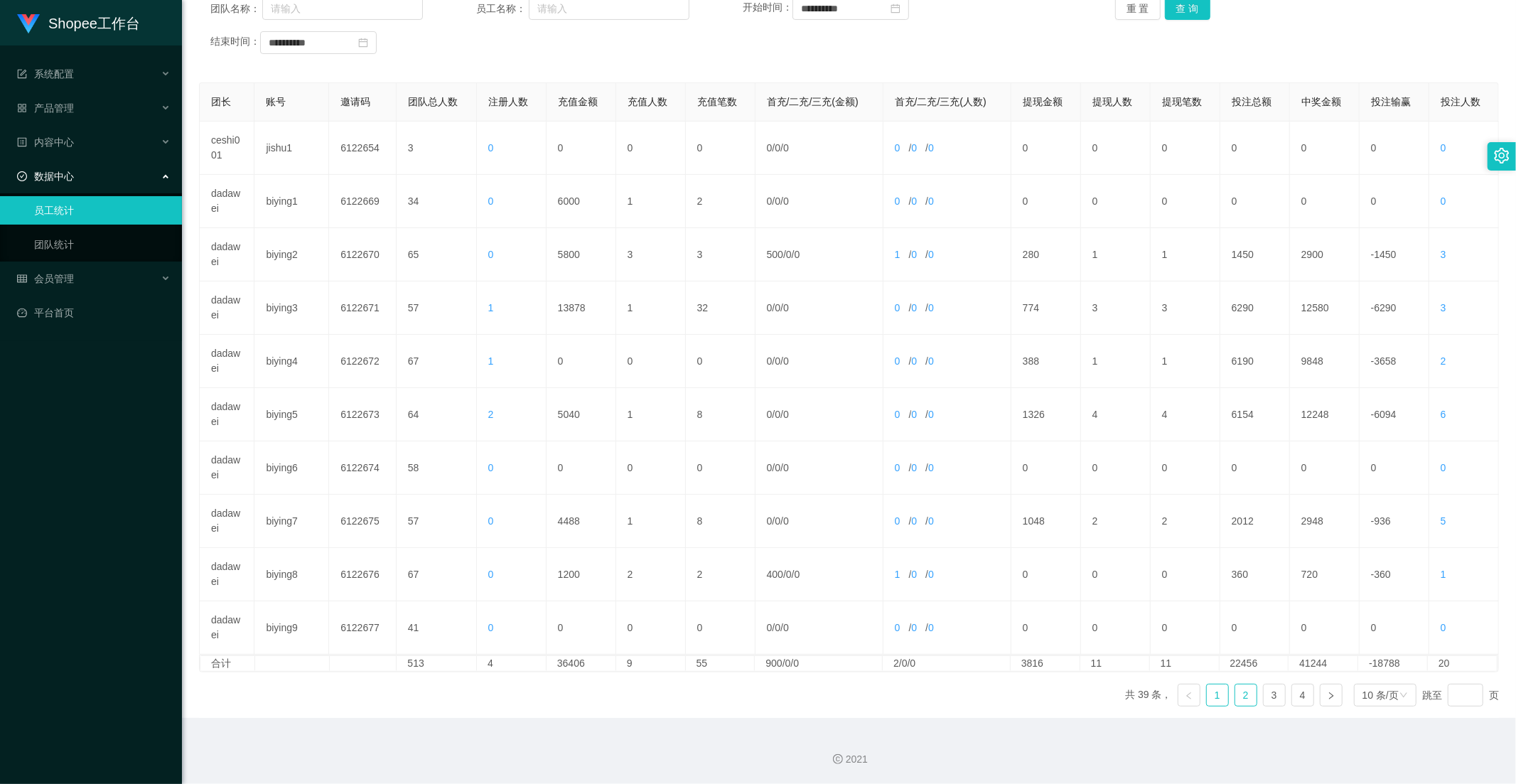
click at [1236, 694] on link "2" at bounding box center [1246, 695] width 21 height 21
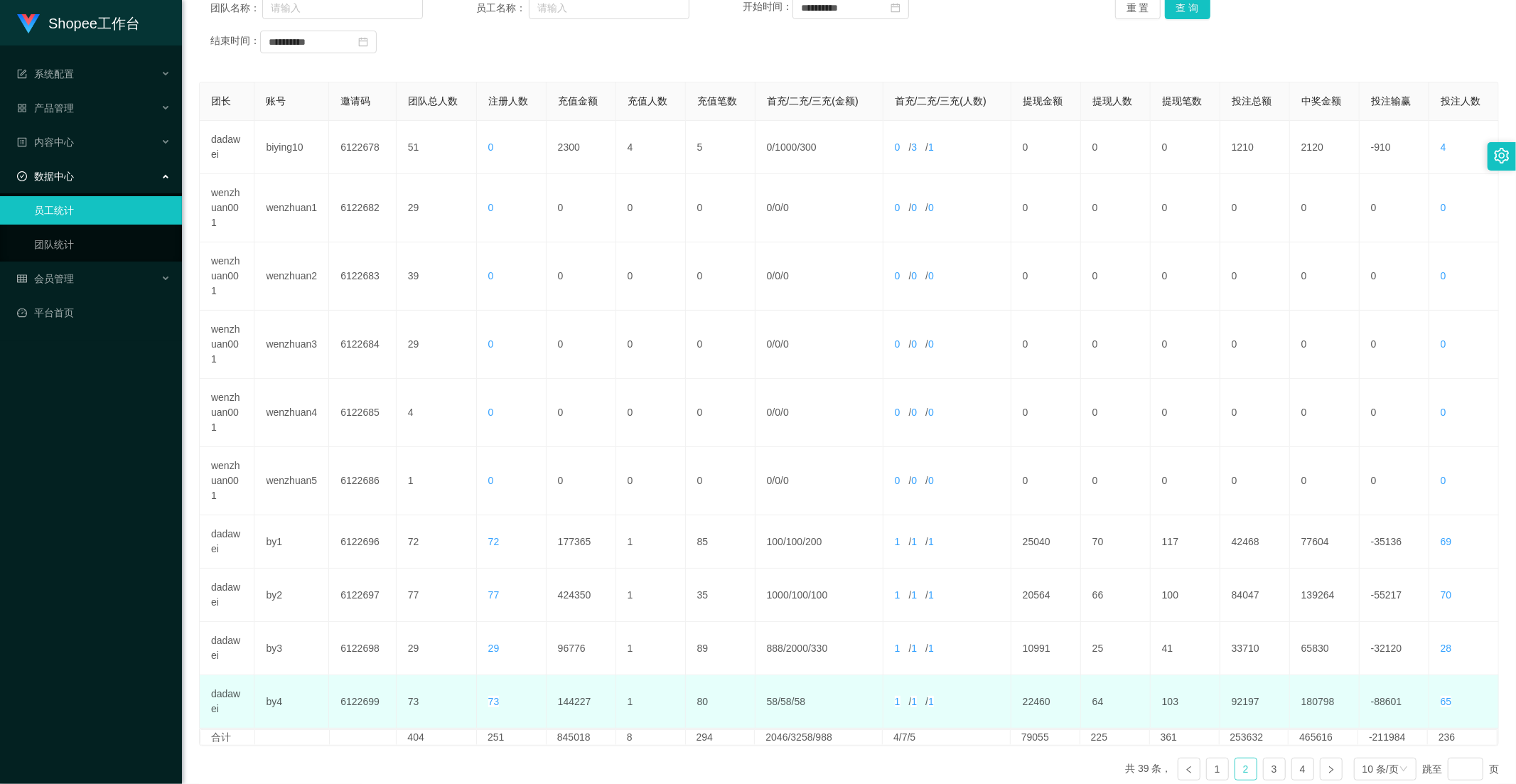
scroll to position [273, 0]
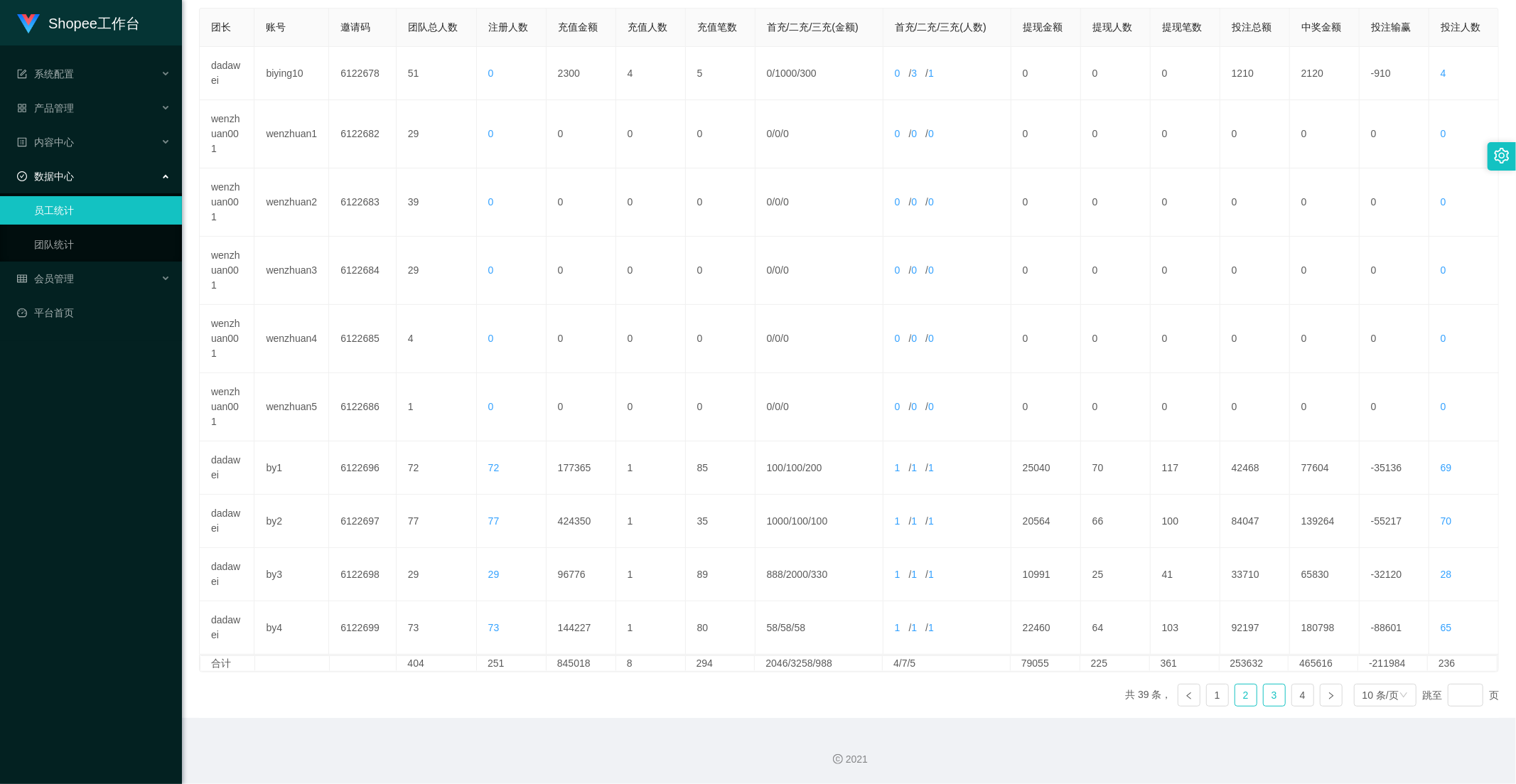
click at [1263, 697] on link "3" at bounding box center [1274, 695] width 21 height 21
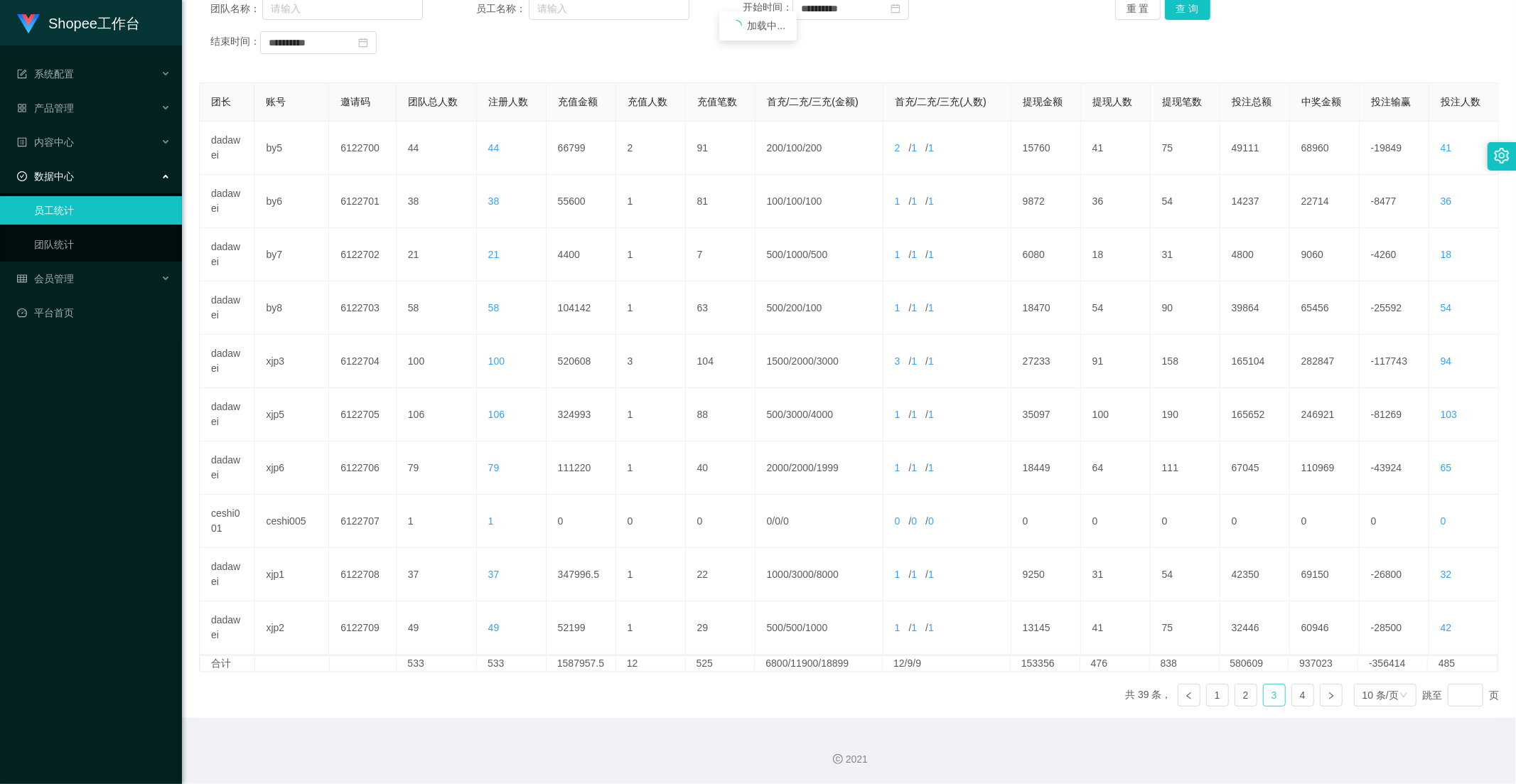
scroll to position [199, 0]
click at [1209, 693] on link "1" at bounding box center [1218, 695] width 21 height 21
